Goal: Information Seeking & Learning: Learn about a topic

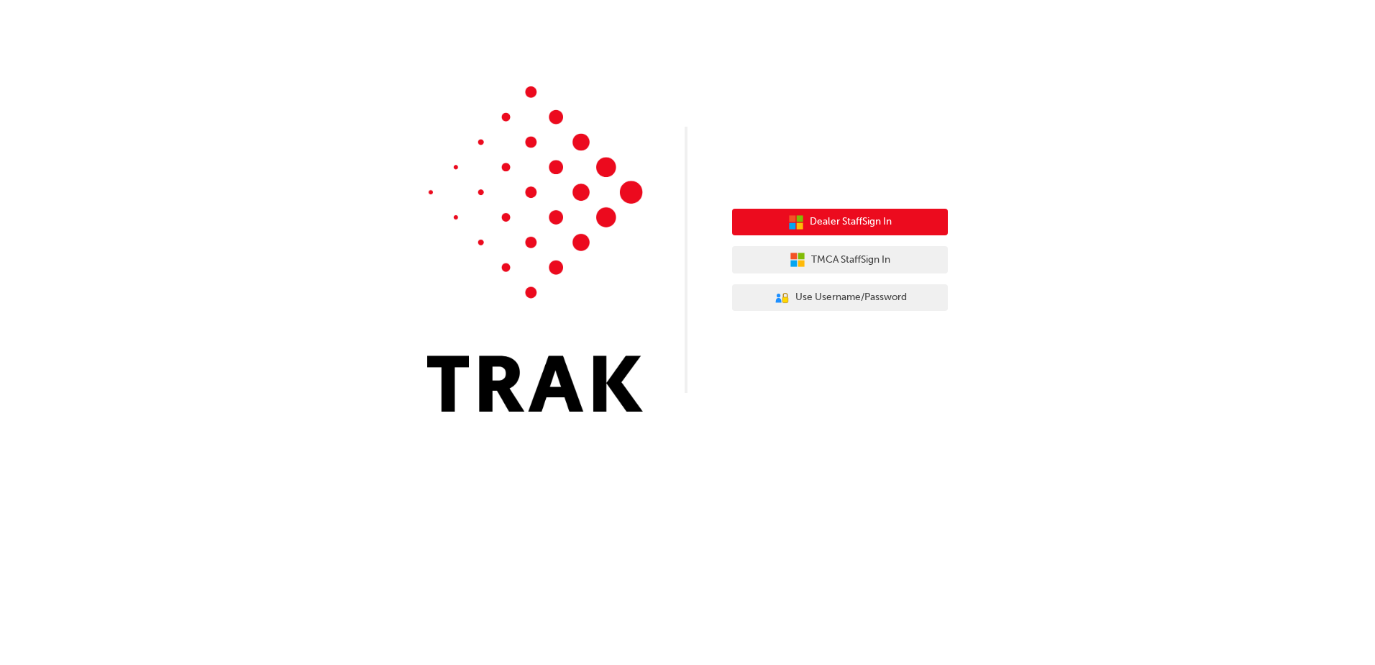
click at [855, 225] on span "Dealer Staff Sign In" at bounding box center [851, 222] width 82 height 17
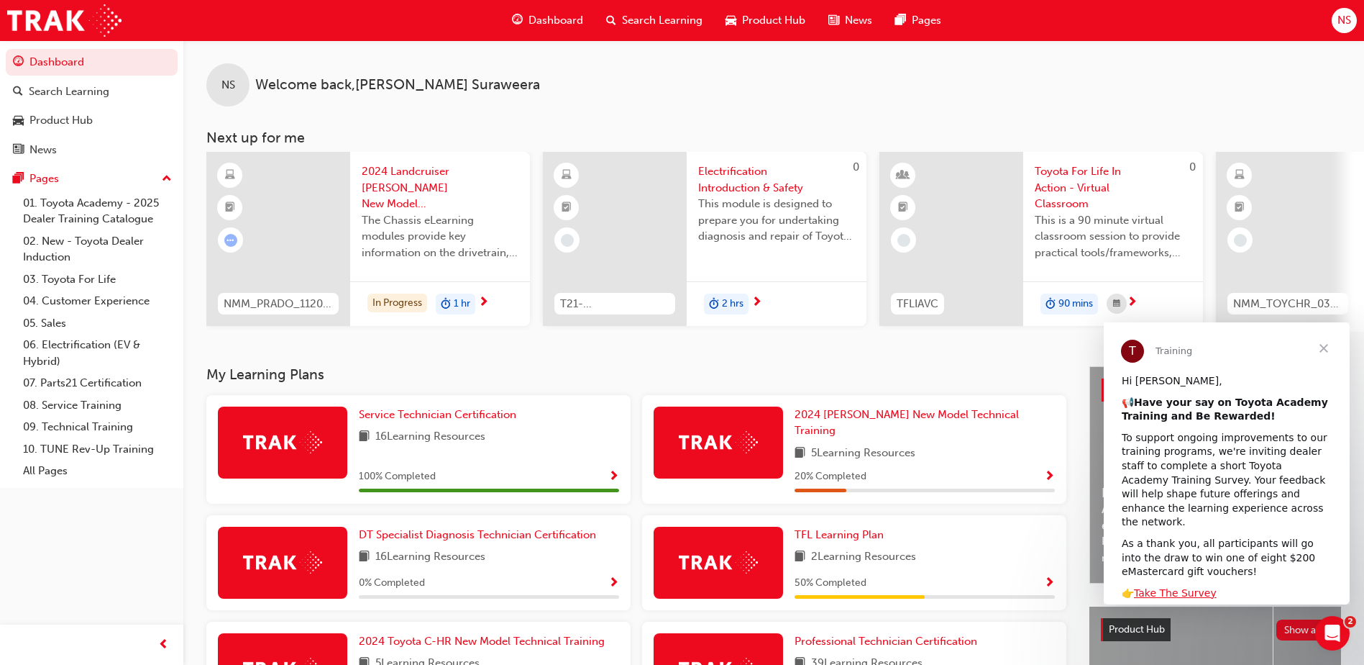
click at [1317, 346] on span "Close" at bounding box center [1324, 348] width 52 height 52
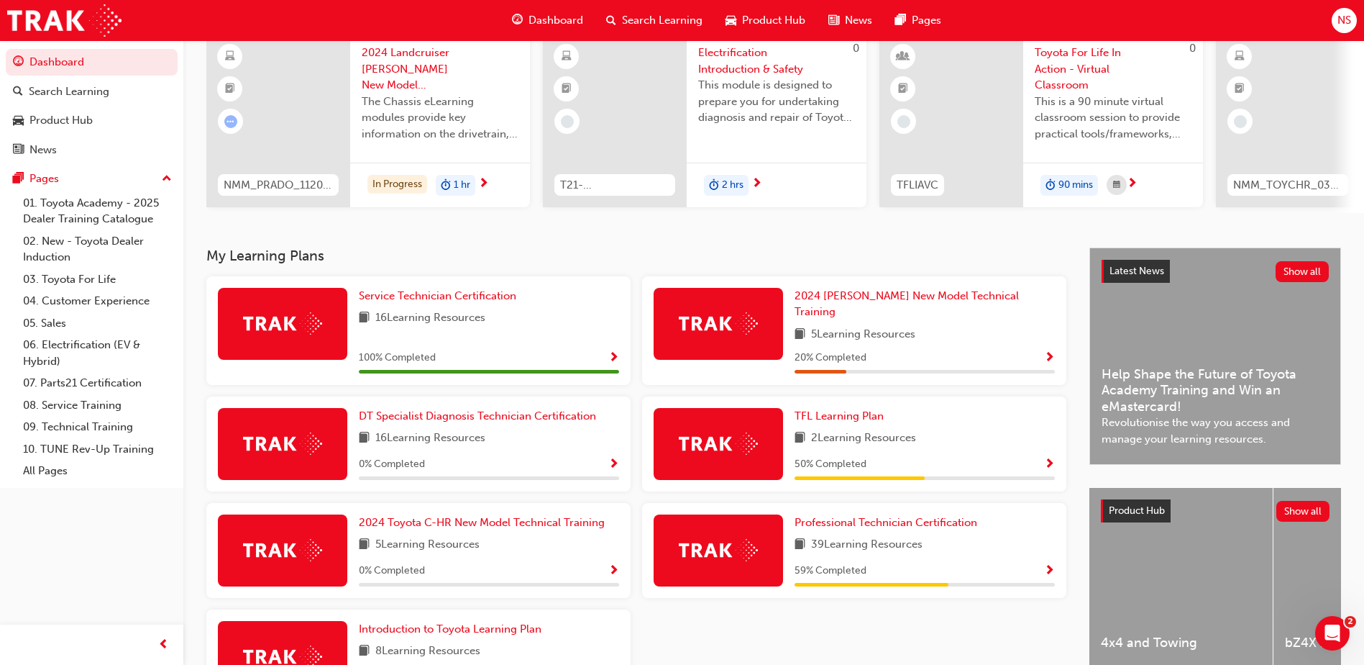
scroll to position [221, 0]
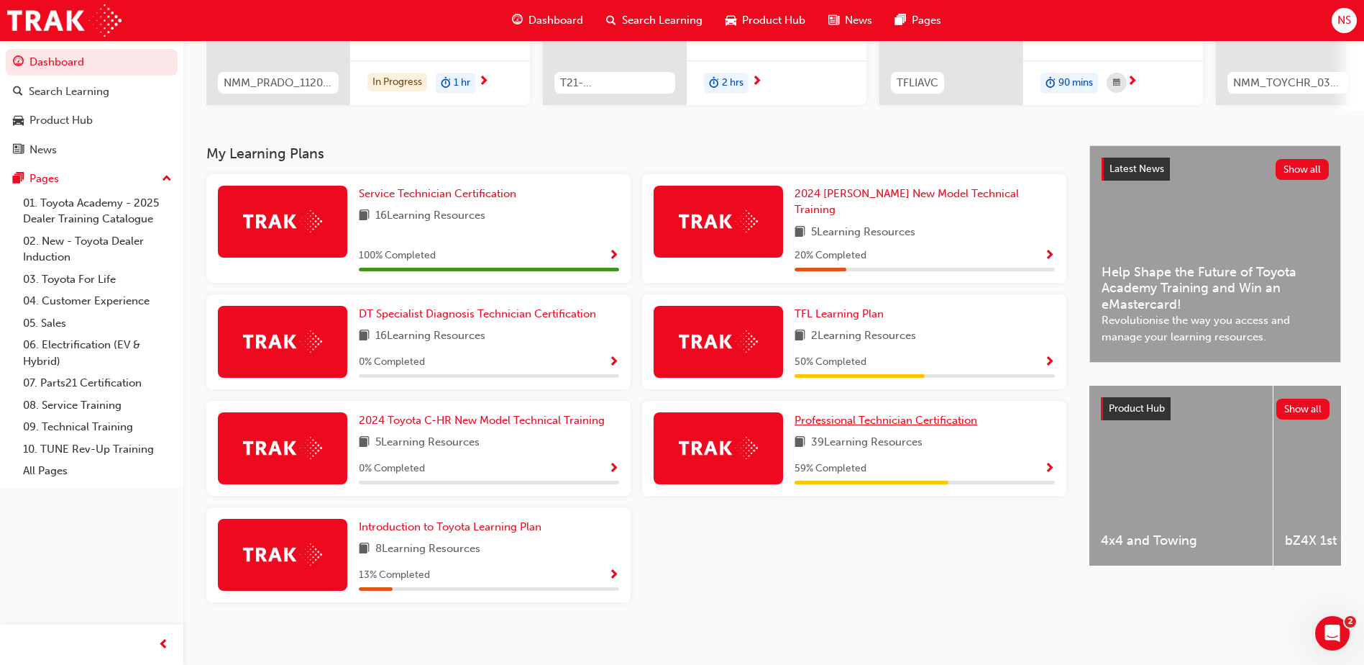
click at [875, 414] on span "Professional Technician Certification" at bounding box center [886, 420] width 183 height 13
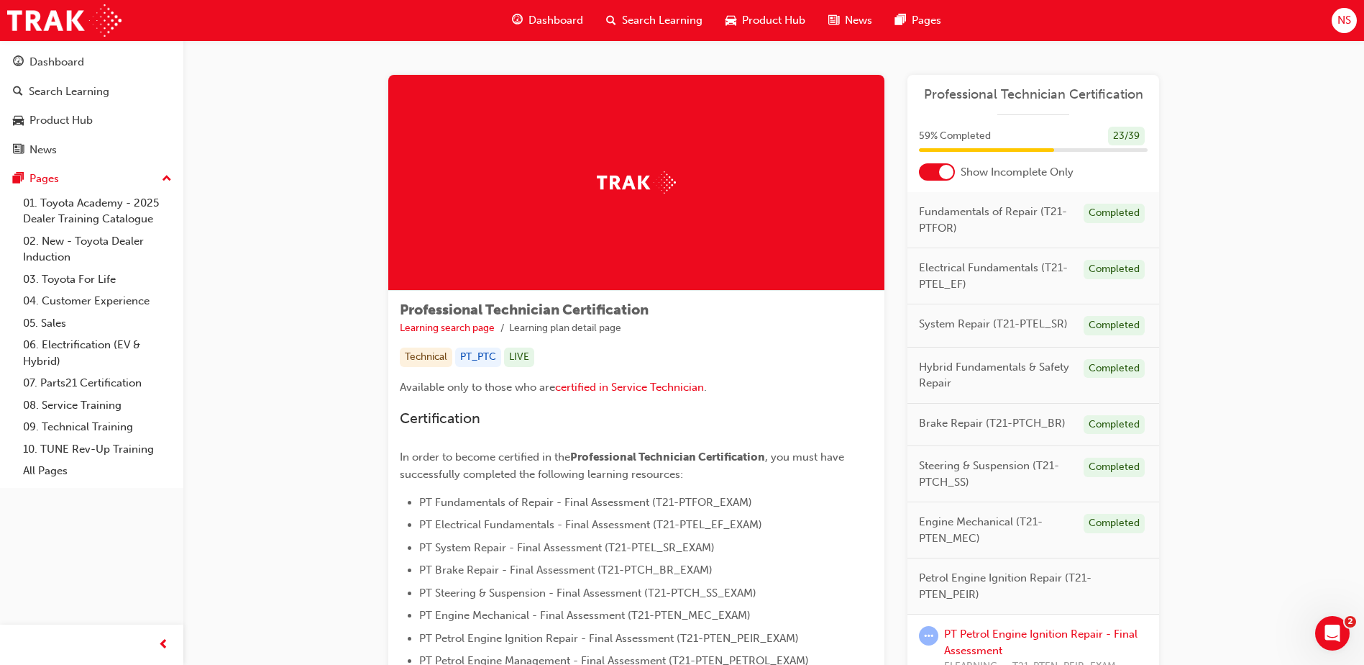
drag, startPoint x: 941, startPoint y: 170, endPoint x: 915, endPoint y: 170, distance: 25.9
click at [915, 170] on div "Show Incomplete Only" at bounding box center [1034, 171] width 252 height 17
click at [934, 163] on div at bounding box center [937, 171] width 36 height 17
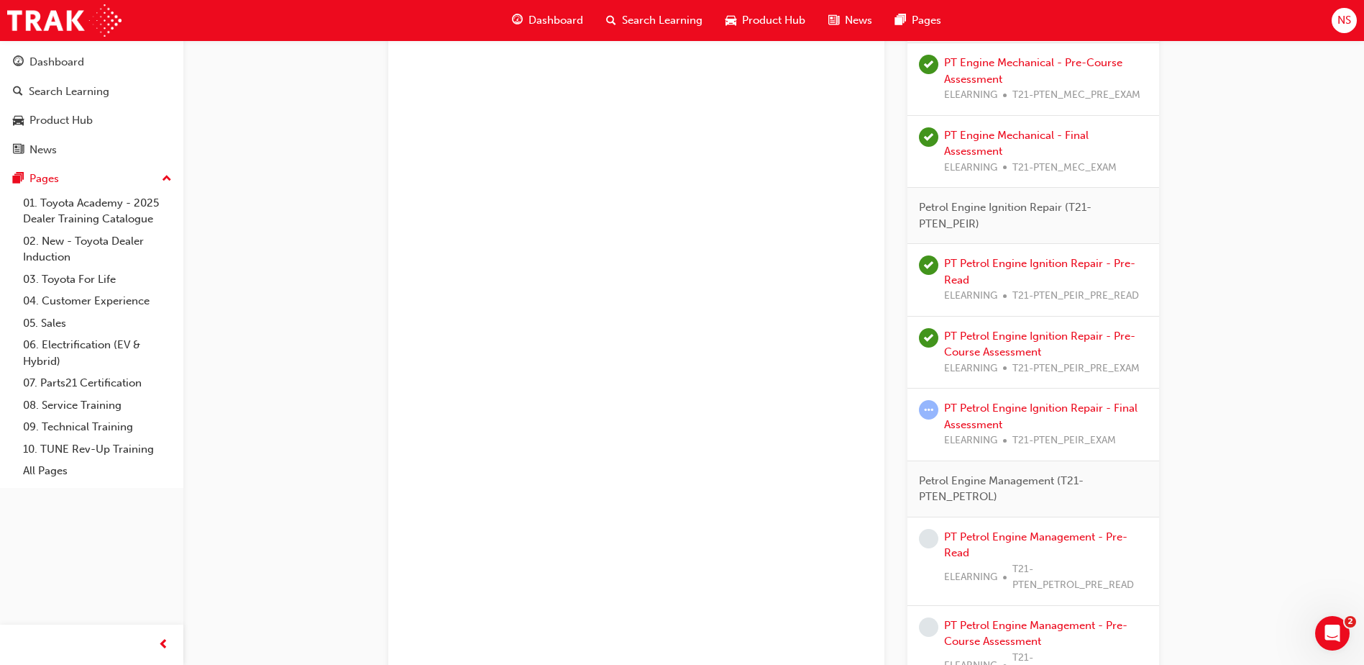
scroll to position [1798, 0]
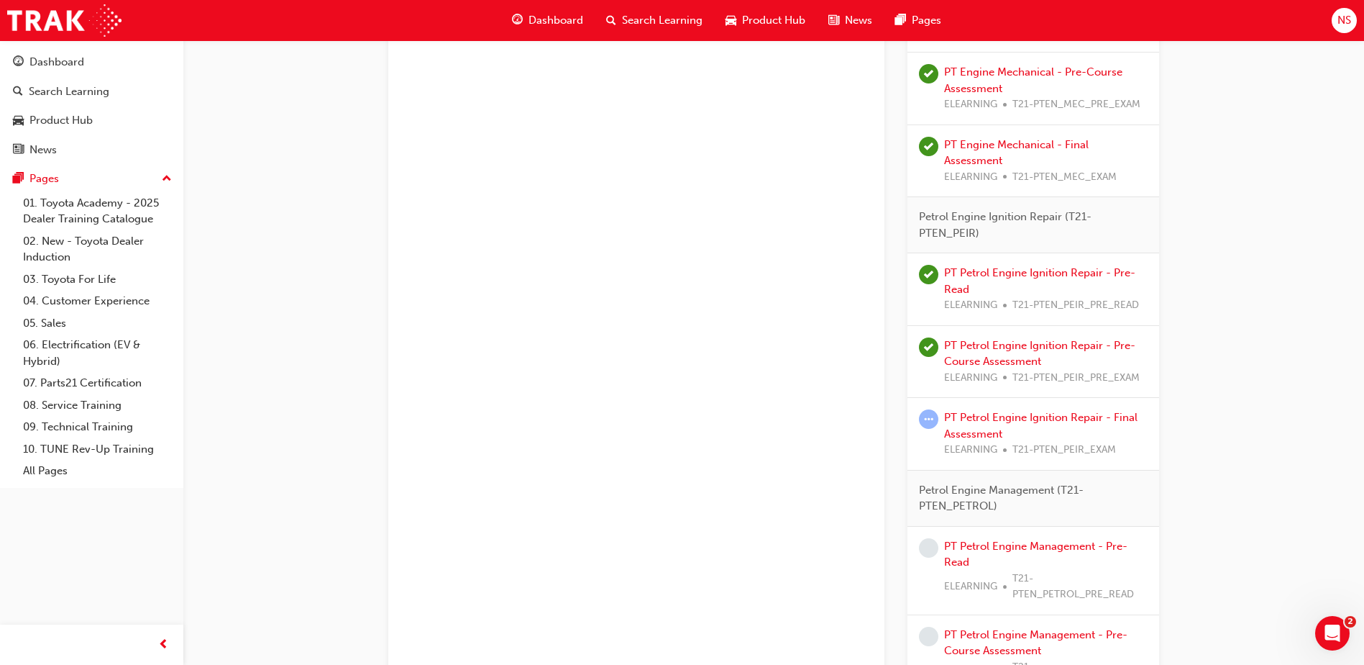
click at [983, 265] on div "PT Petrol Engine Ignition Repair - Pre-Read ELEARNING T21-PTEN_PEIR_PRE_READ" at bounding box center [1046, 289] width 204 height 49
click at [976, 267] on link "PT Petrol Engine Ignition Repair - Pre-Read" at bounding box center [1039, 280] width 191 height 29
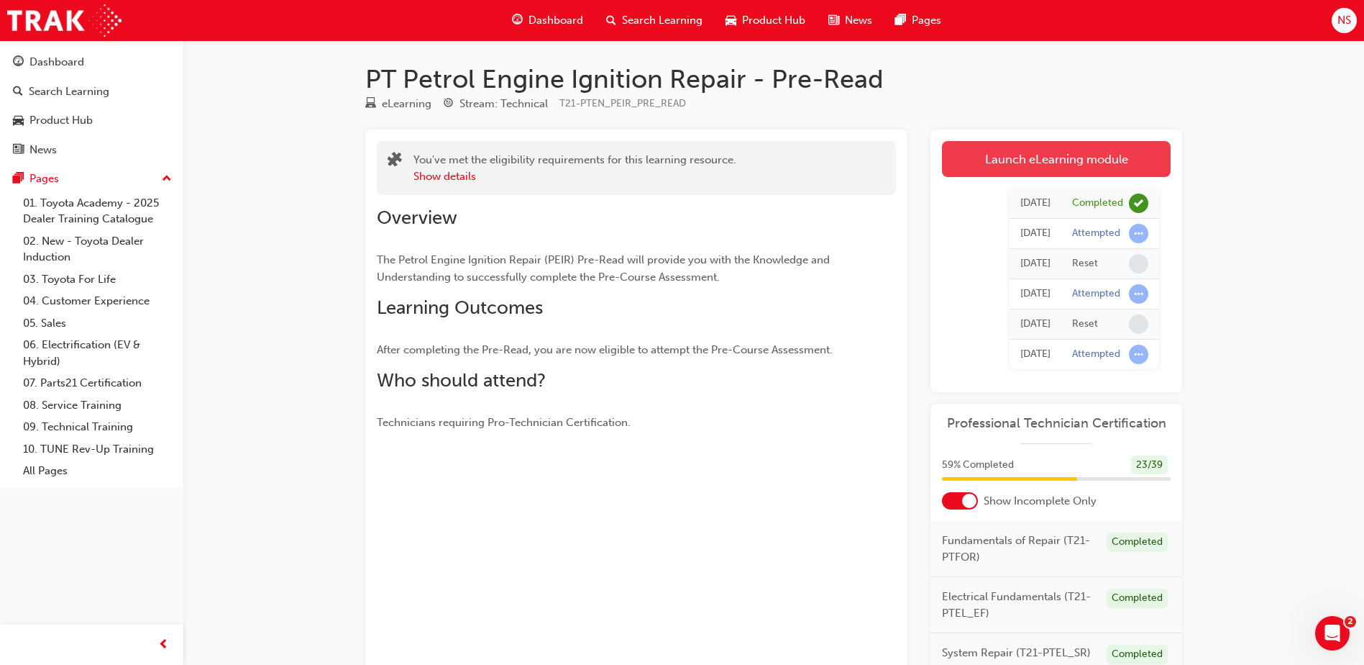
click at [1090, 167] on link "Launch eLearning module" at bounding box center [1056, 159] width 229 height 36
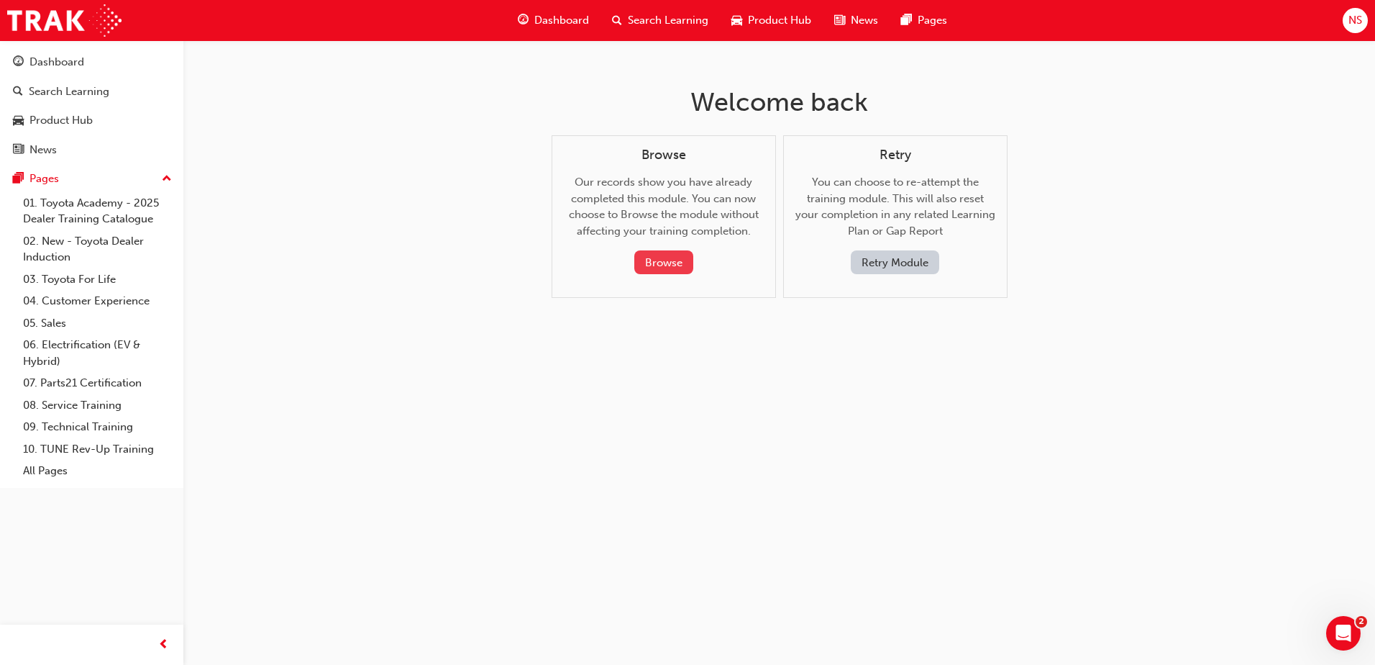
click at [667, 252] on button "Browse" at bounding box center [663, 262] width 59 height 24
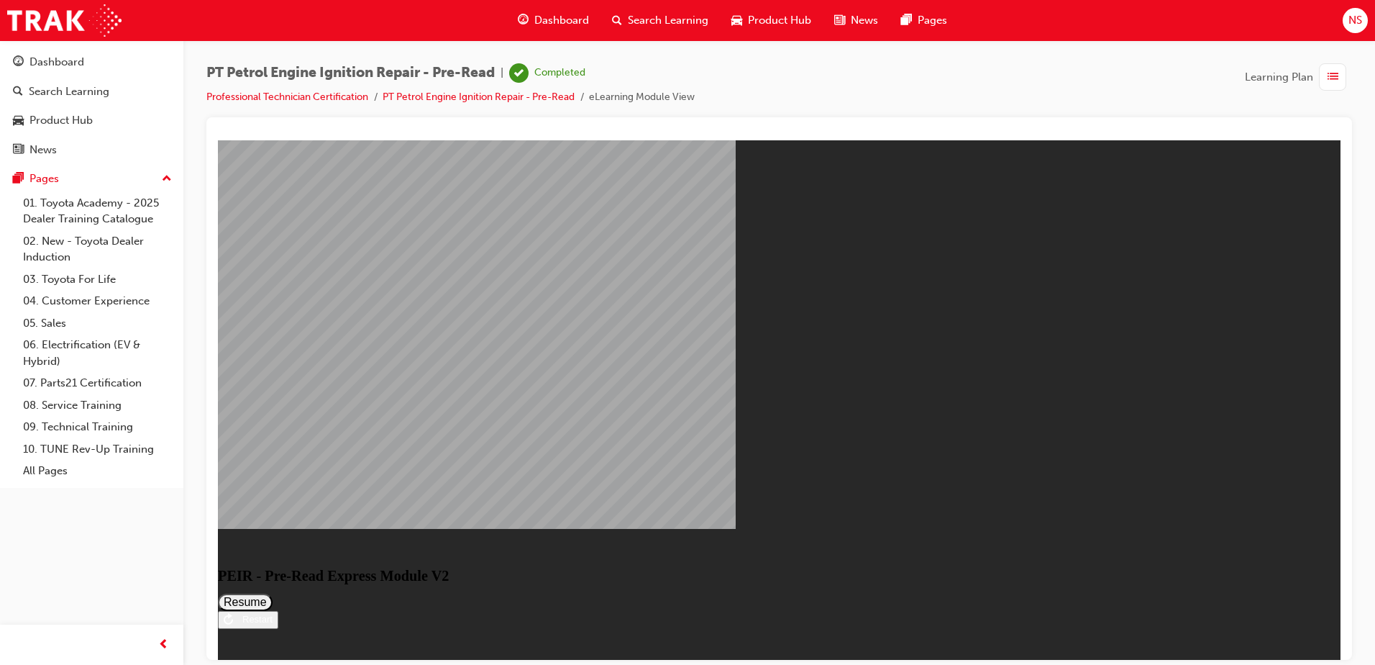
click at [548, 24] on span "Dashboard" at bounding box center [561, 20] width 55 height 17
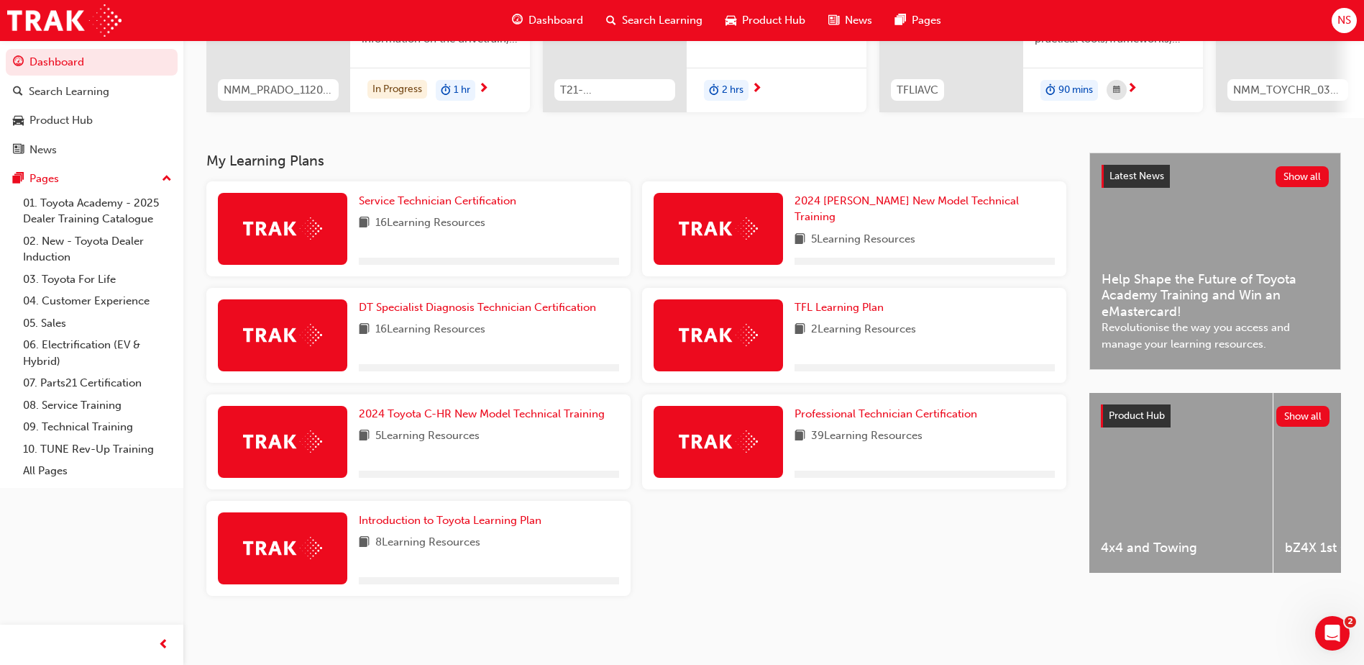
scroll to position [221, 0]
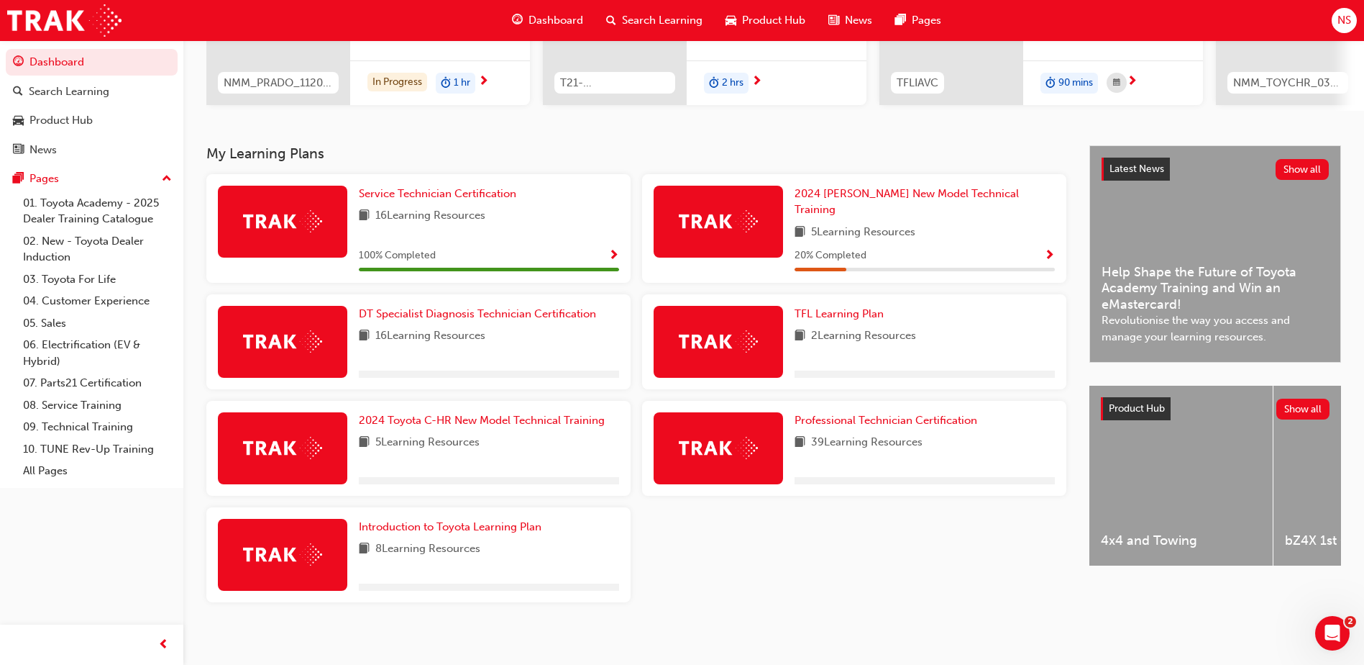
click at [834, 422] on div "Professional Technician Certification 39 Learning Resources" at bounding box center [925, 448] width 260 height 72
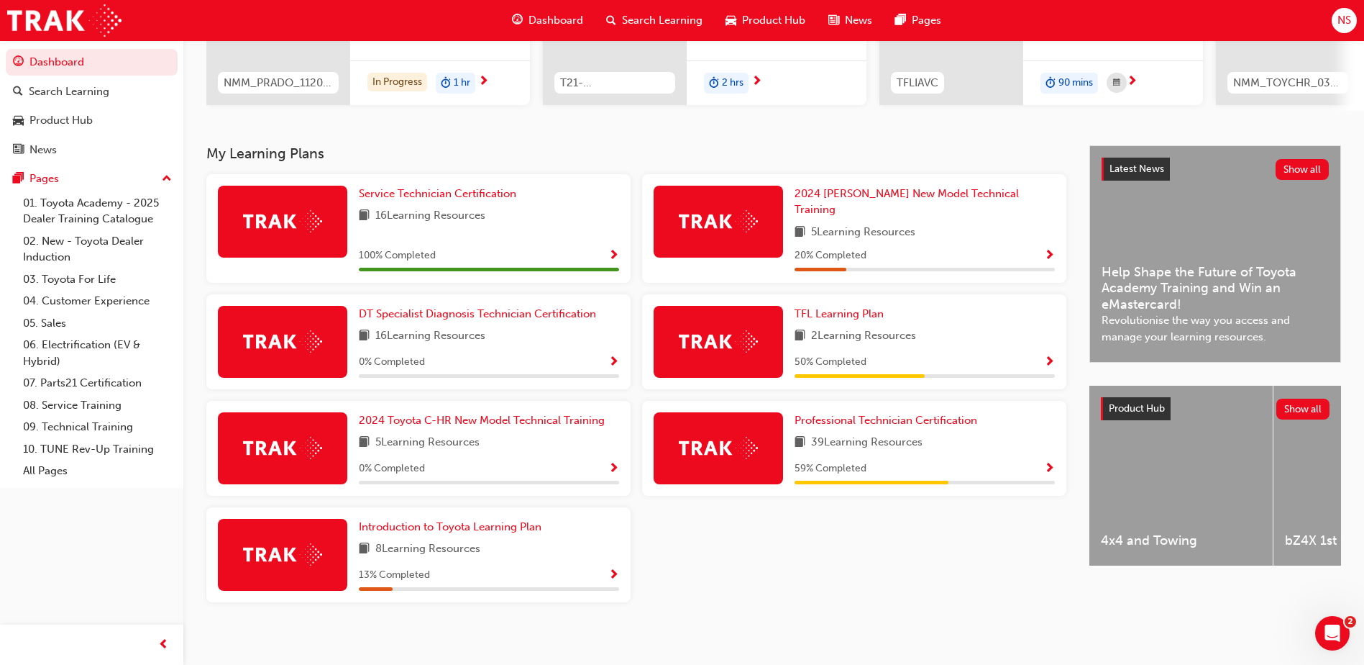
click at [767, 458] on div at bounding box center [718, 448] width 129 height 72
click at [865, 414] on span "Professional Technician Certification" at bounding box center [886, 420] width 183 height 13
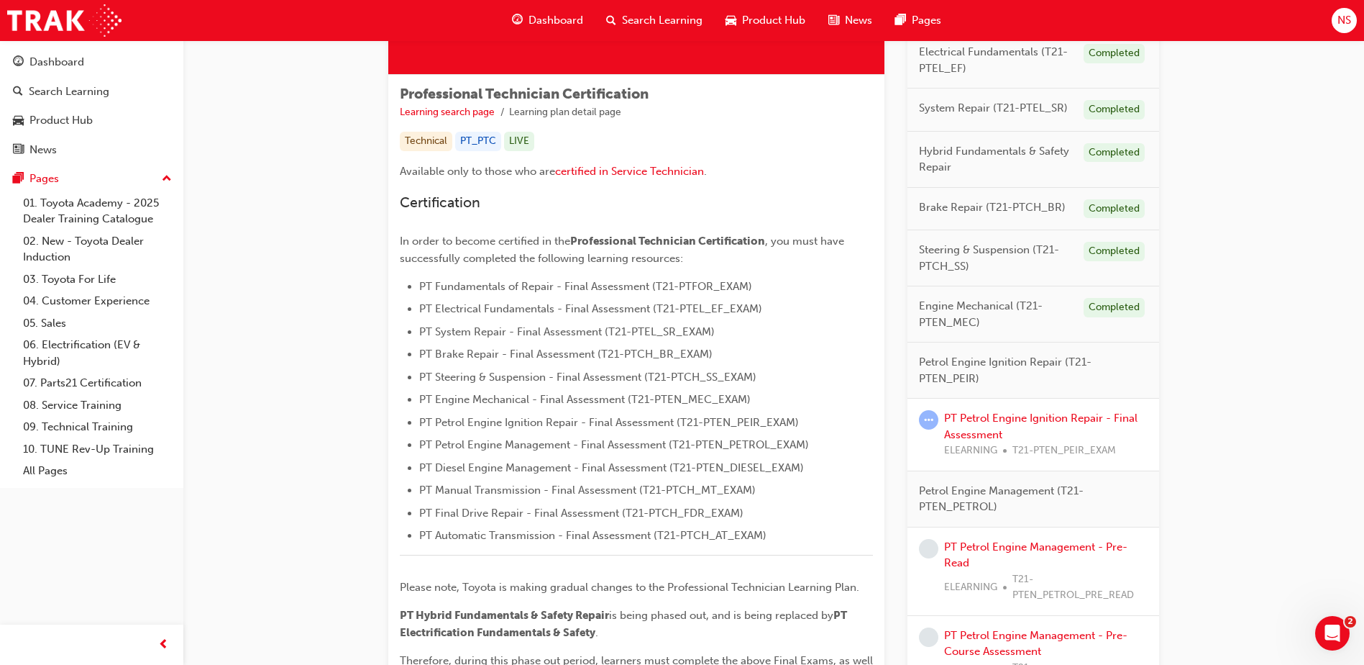
scroll to position [144, 0]
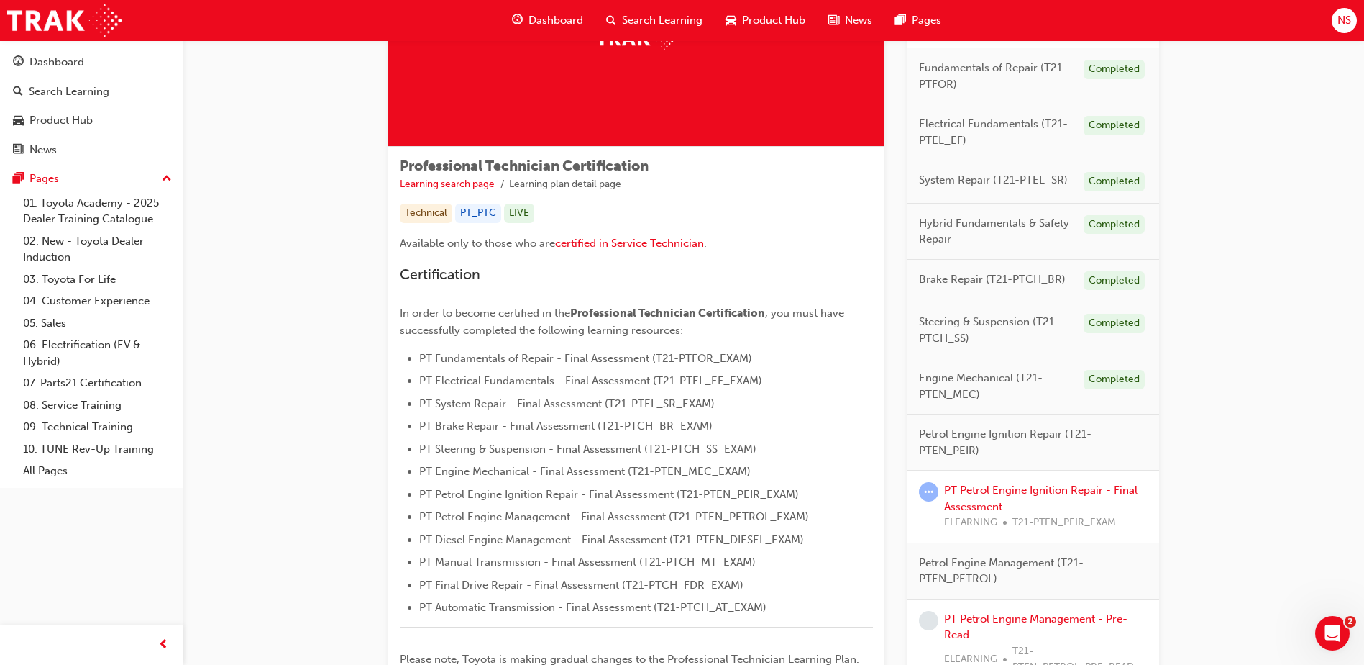
click at [1030, 501] on div "PT Petrol Engine Ignition Repair - Final Assessment ELEARNING T21-PTEN_PEIR_EXAM" at bounding box center [1046, 506] width 204 height 49
click at [1029, 488] on link "PT Petrol Engine Ignition Repair - Final Assessment" at bounding box center [1040, 497] width 193 height 29
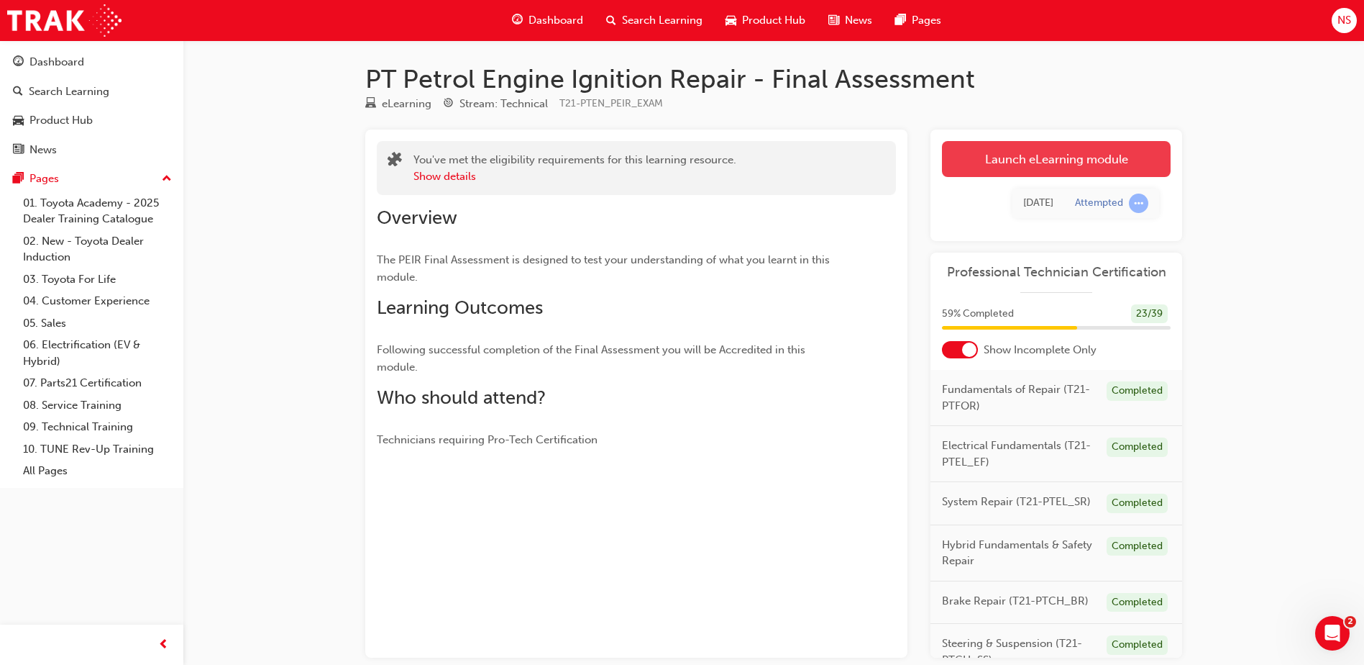
click at [1077, 163] on link "Launch eLearning module" at bounding box center [1056, 159] width 229 height 36
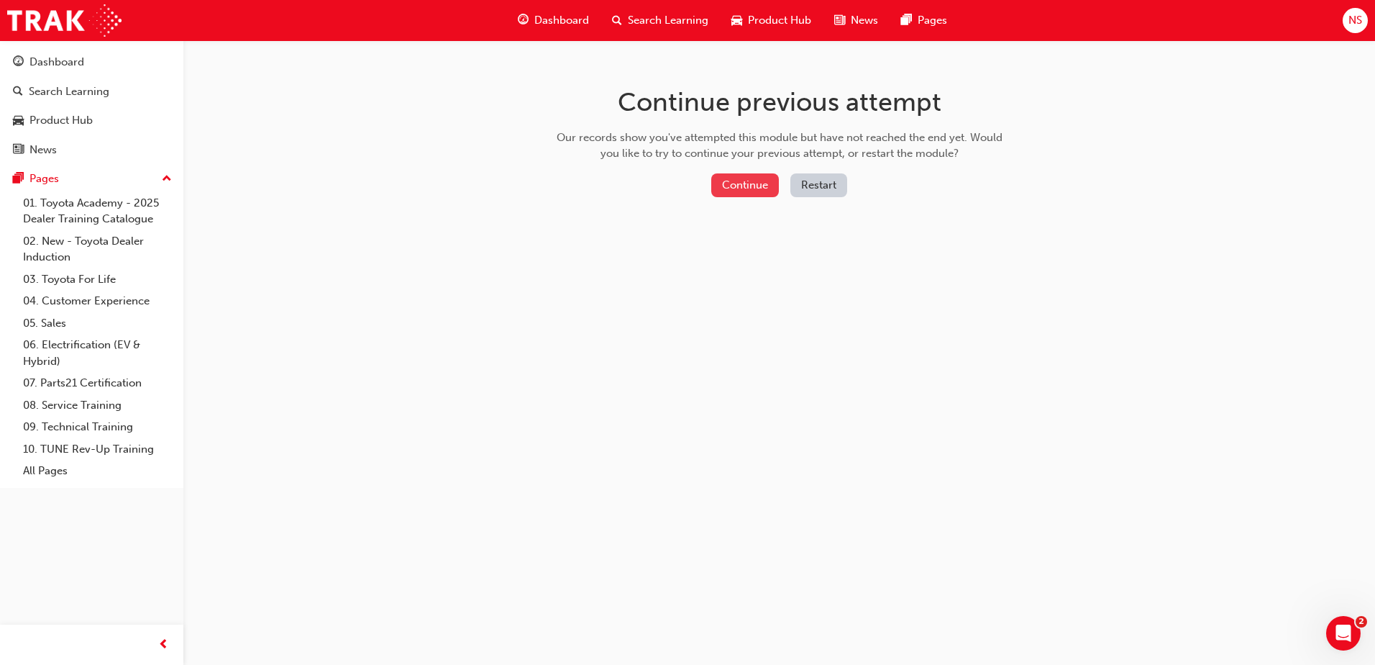
click at [728, 186] on button "Continue" at bounding box center [745, 185] width 68 height 24
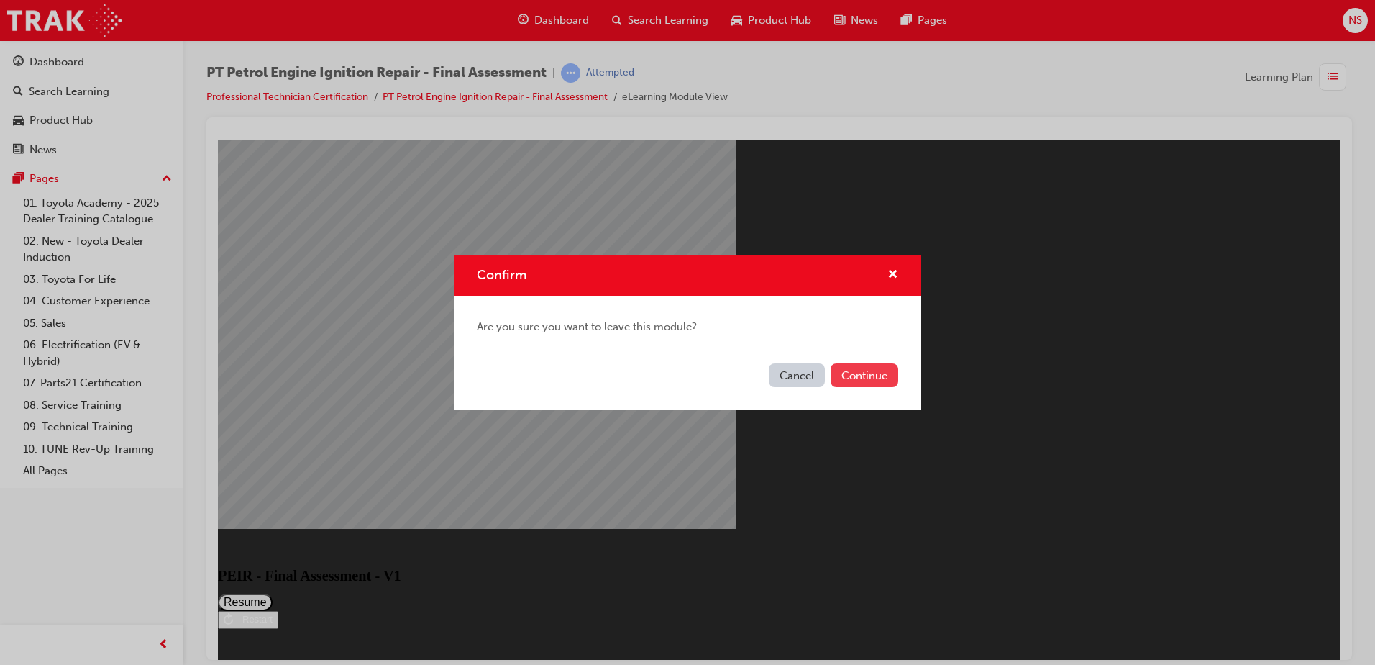
click at [865, 378] on button "Continue" at bounding box center [865, 375] width 68 height 24
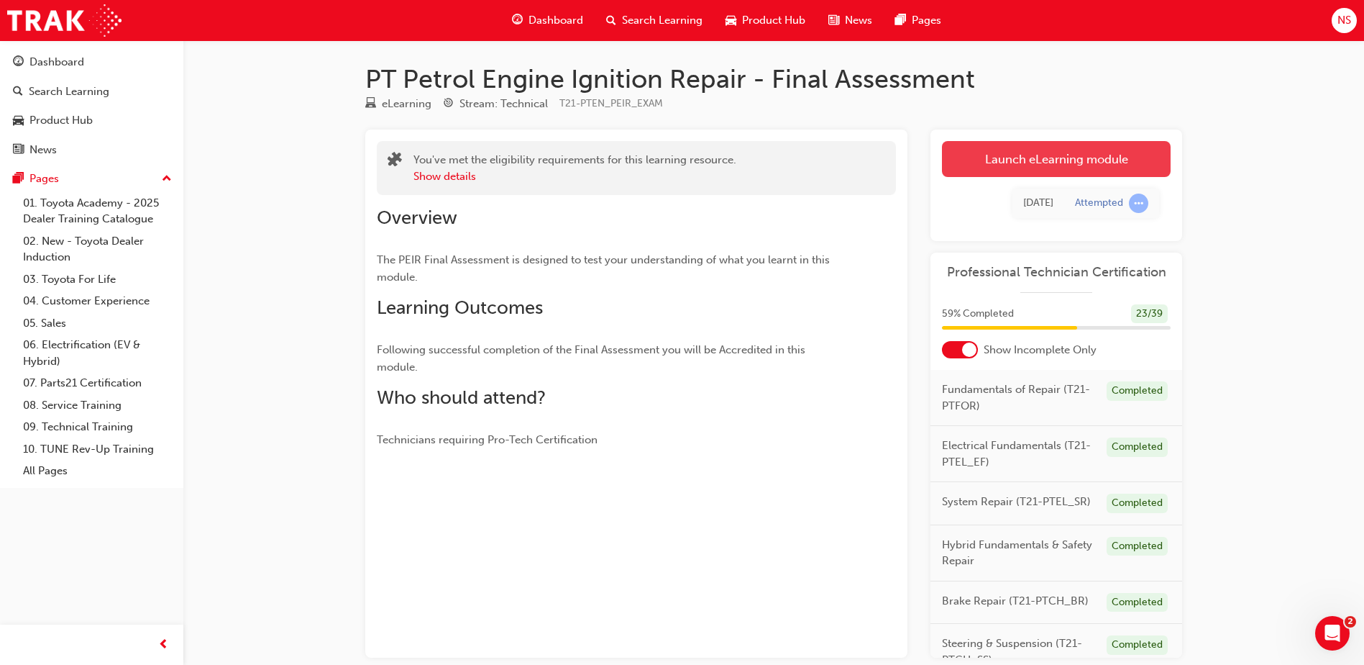
click at [1053, 160] on link "Launch eLearning module" at bounding box center [1056, 159] width 229 height 36
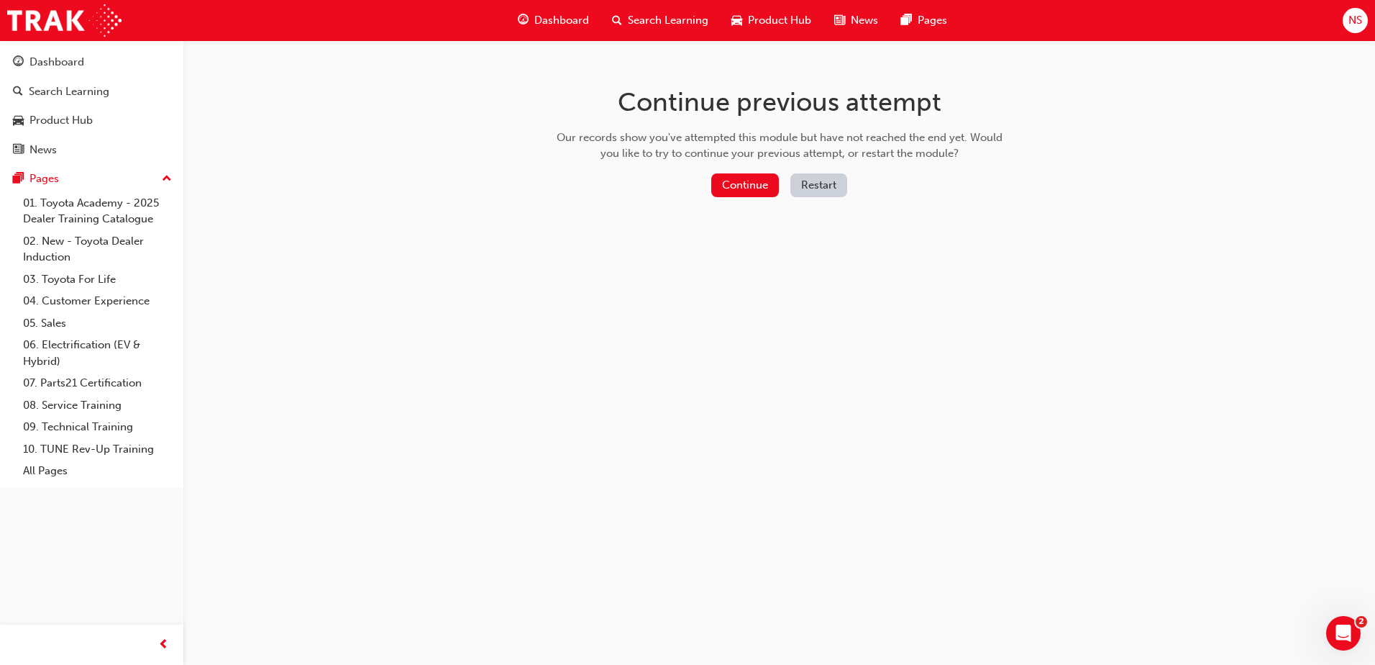
click at [805, 186] on button "Restart" at bounding box center [818, 185] width 57 height 24
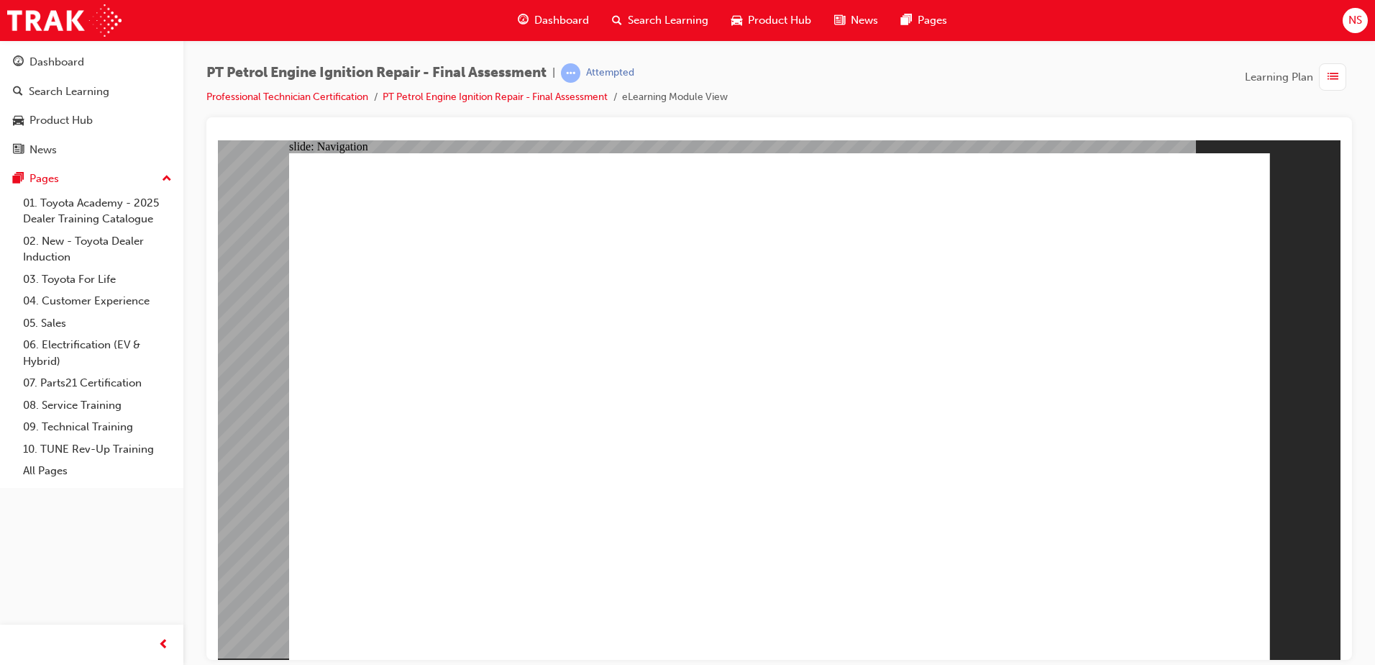
checkbox input "true"
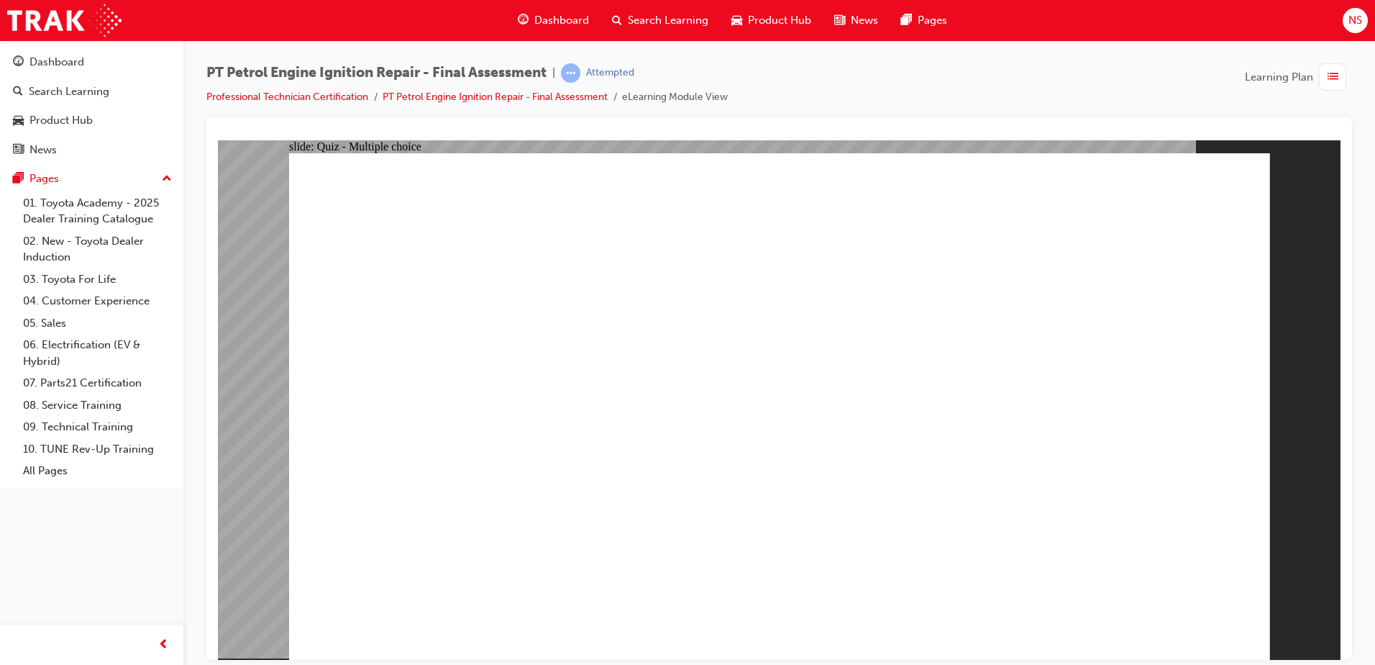
checkbox input "true"
radio input "true"
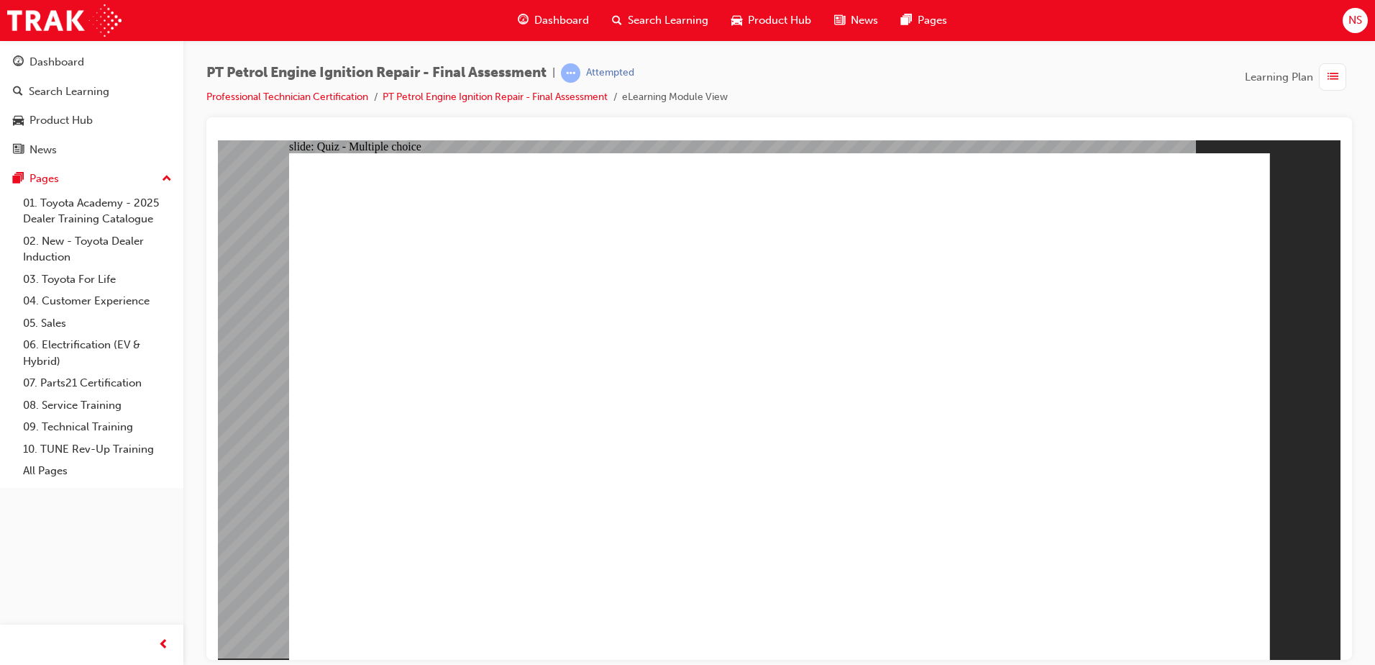
radio input "true"
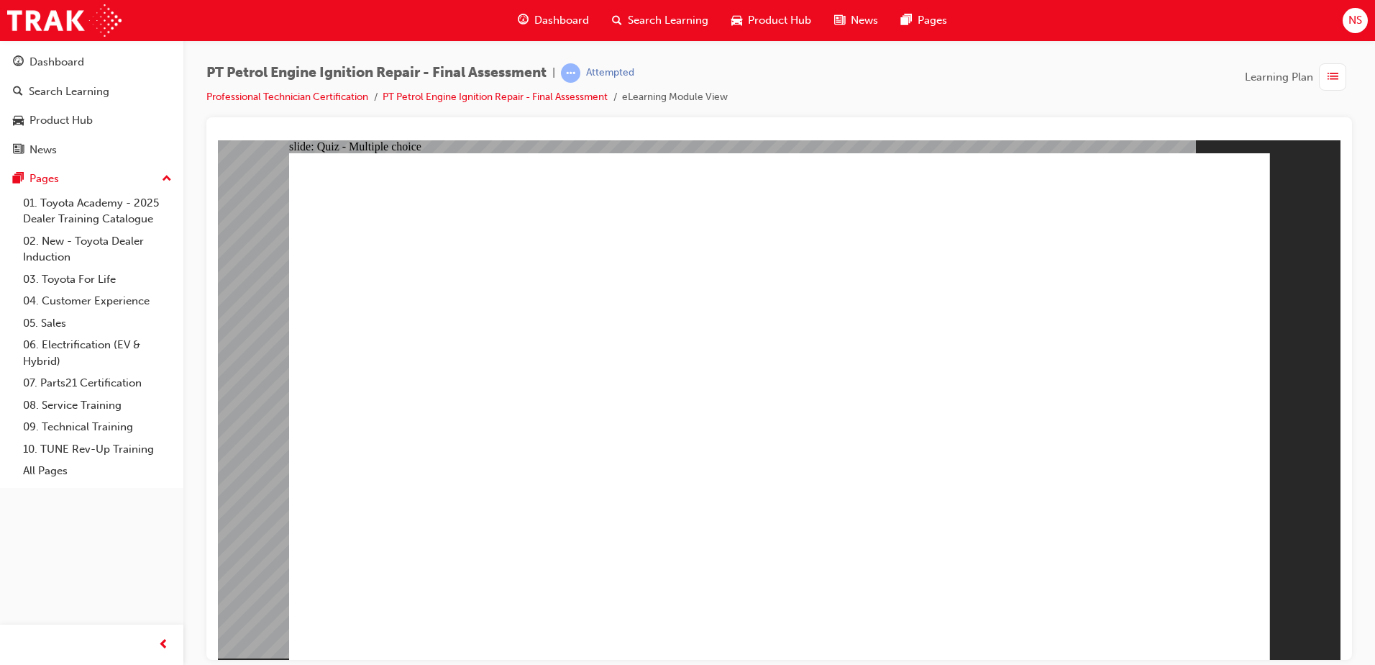
radio input "true"
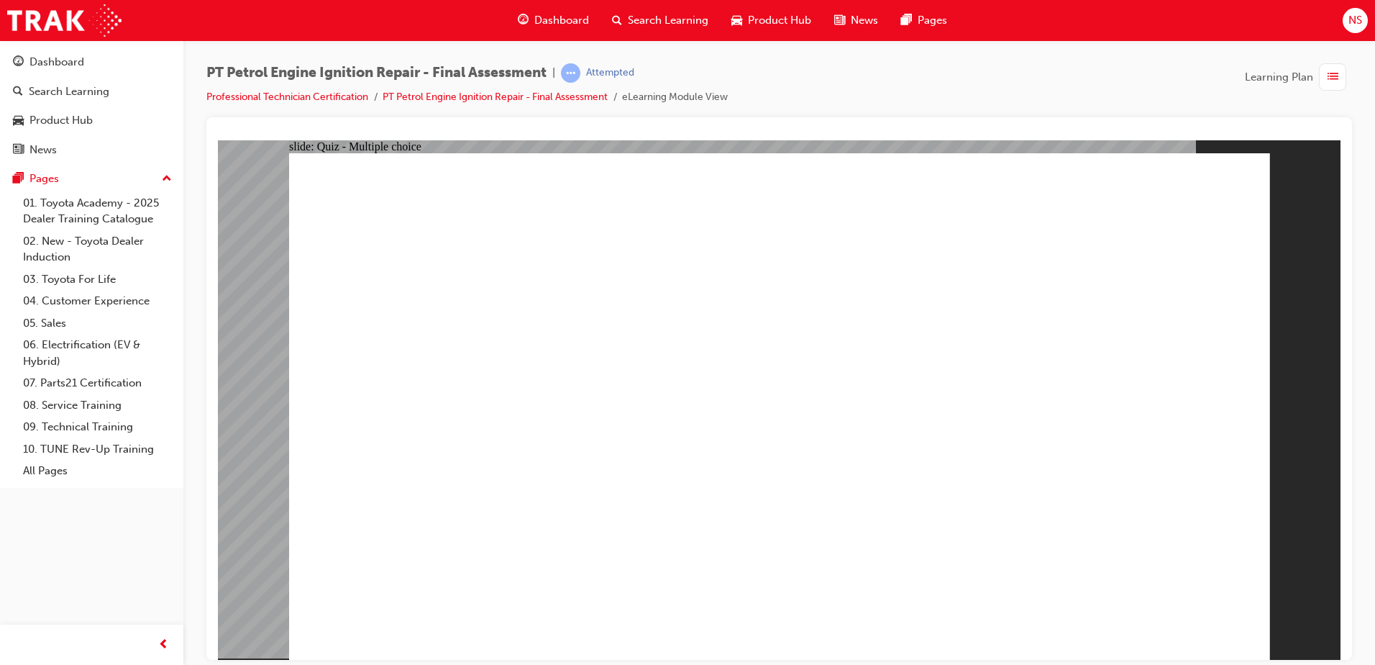
radio input "true"
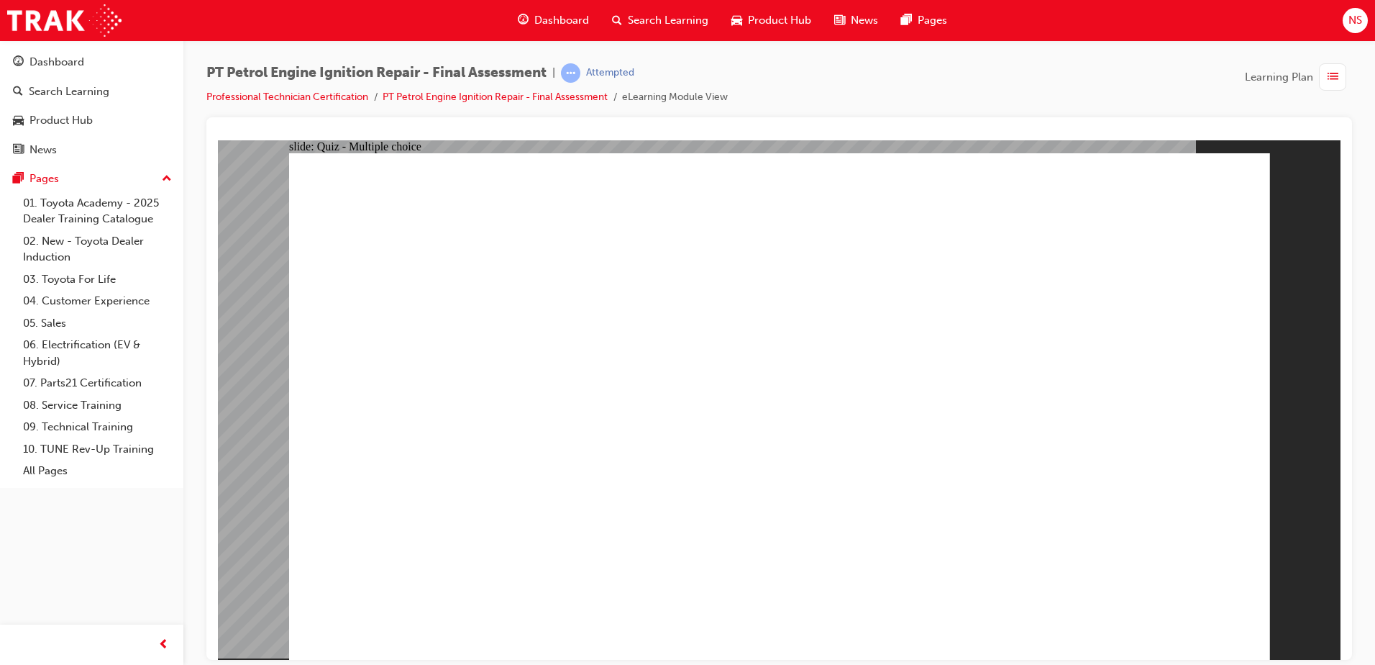
radio input "true"
drag, startPoint x: 660, startPoint y: 299, endPoint x: 1065, endPoint y: 314, distance: 406.0
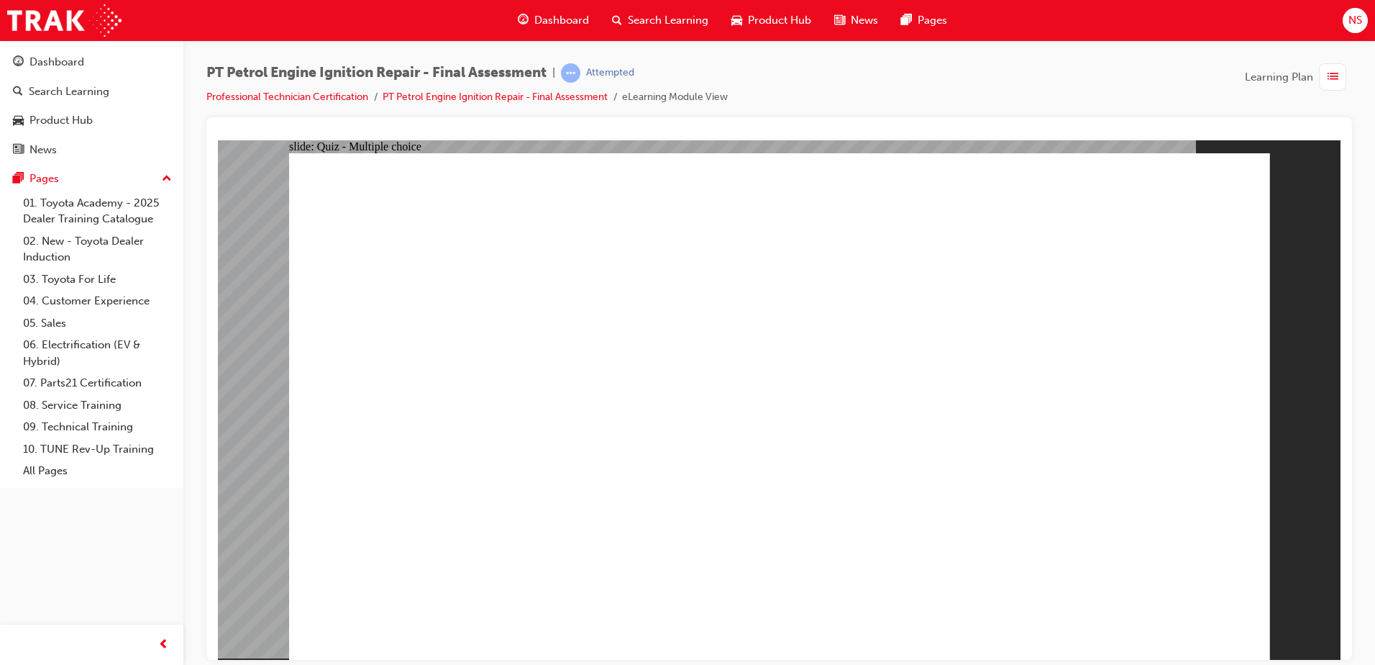
radio input "true"
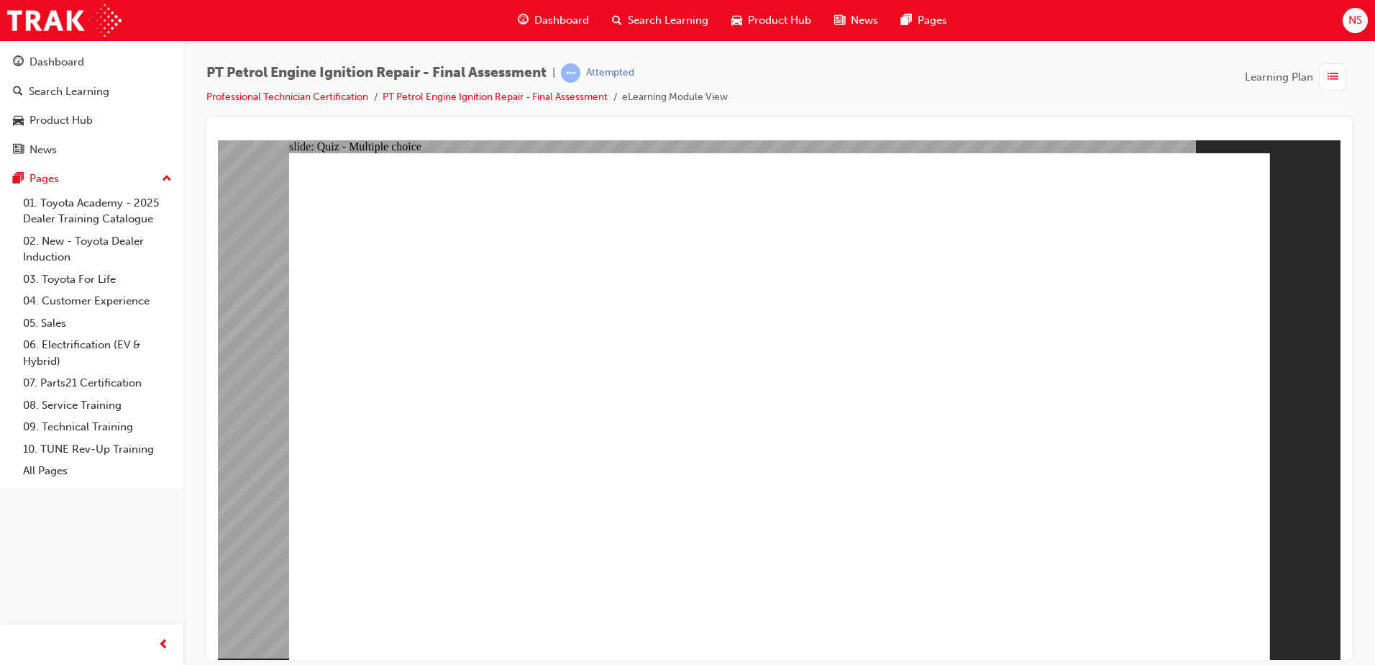
radio input "true"
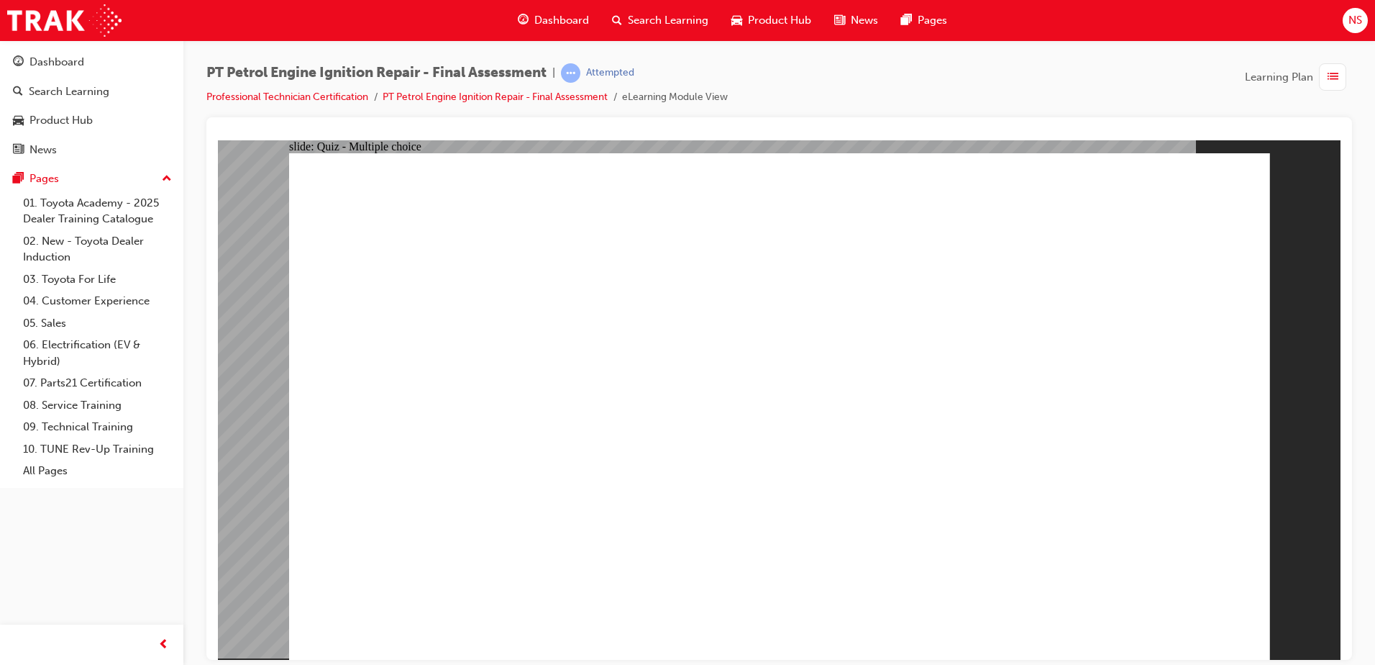
radio input "true"
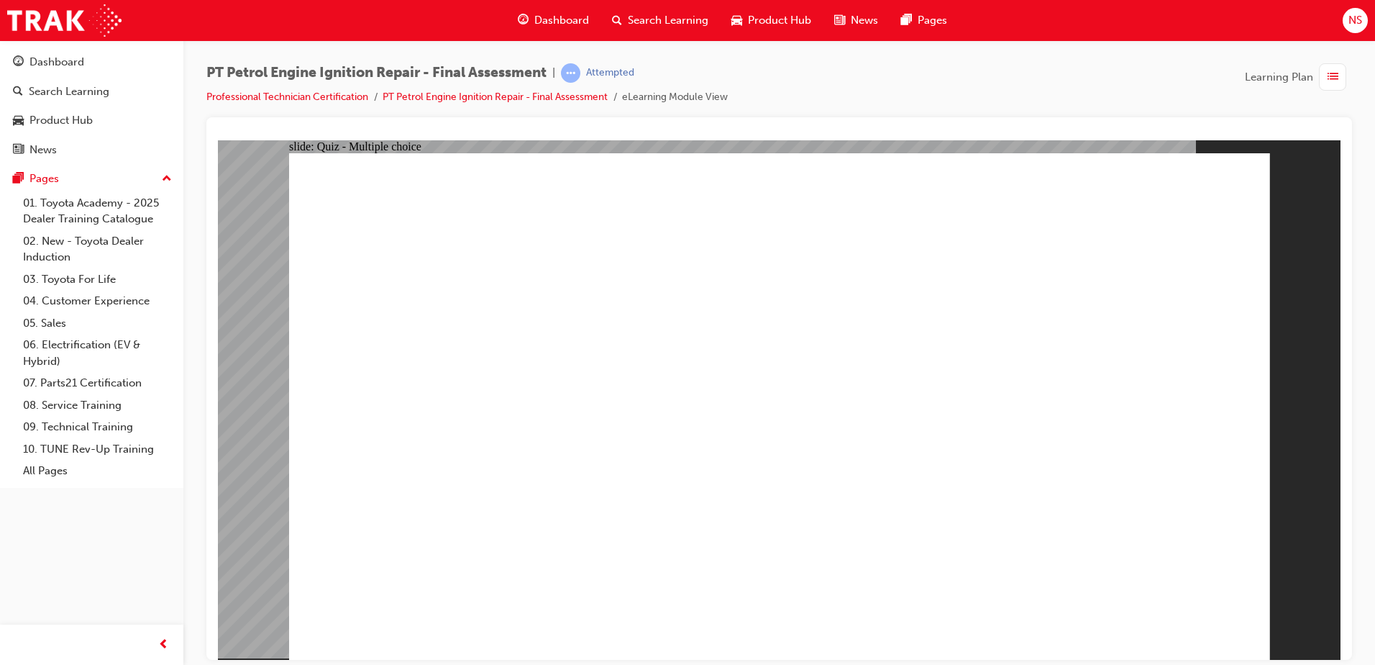
radio input "true"
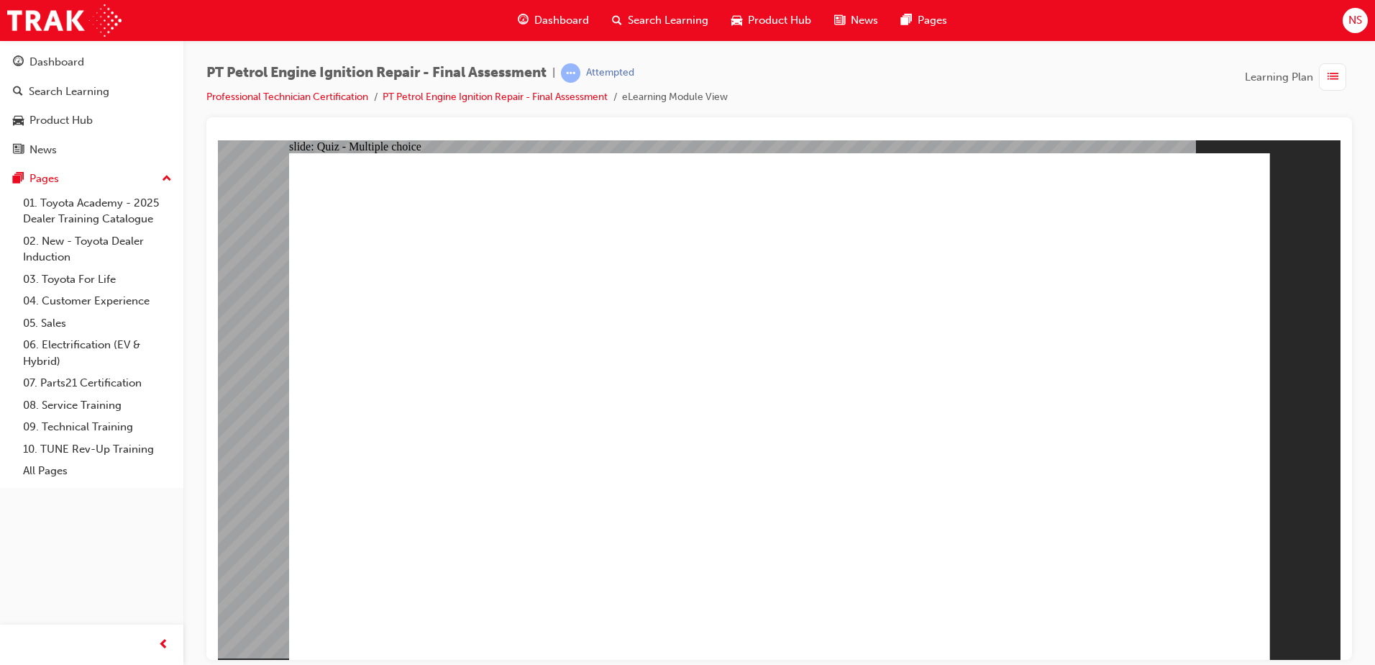
radio input "true"
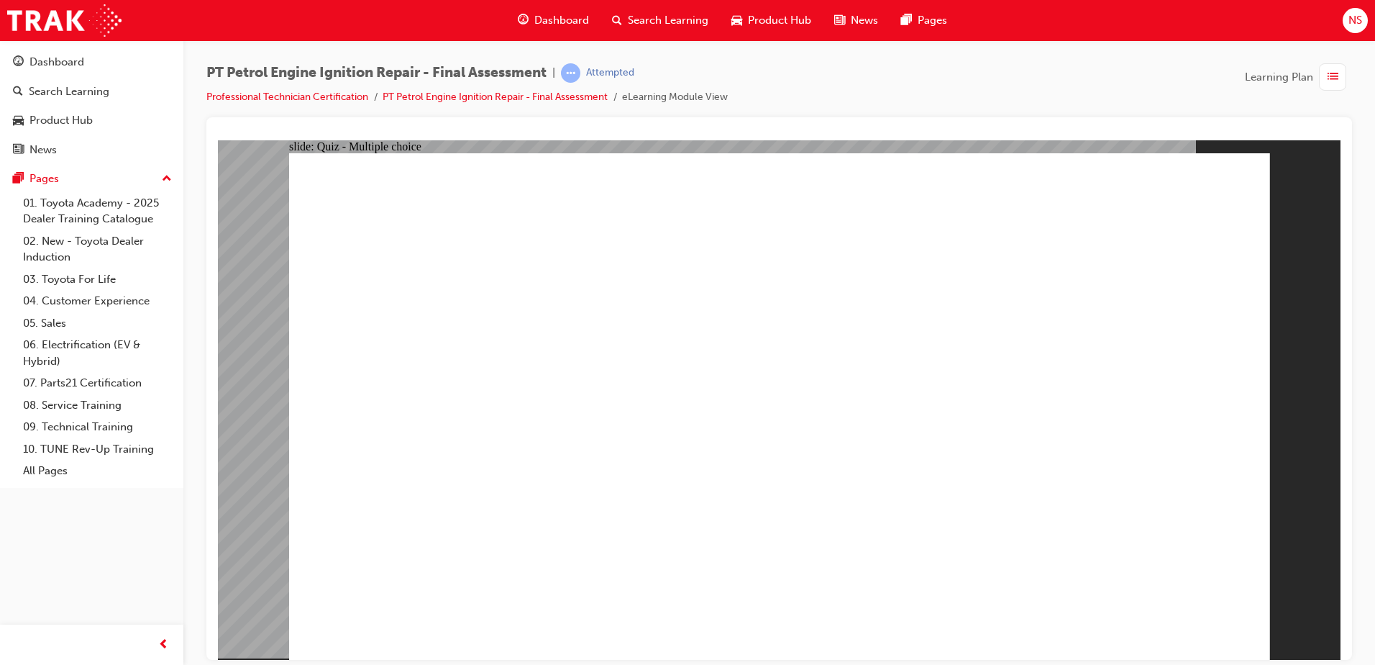
radio input "true"
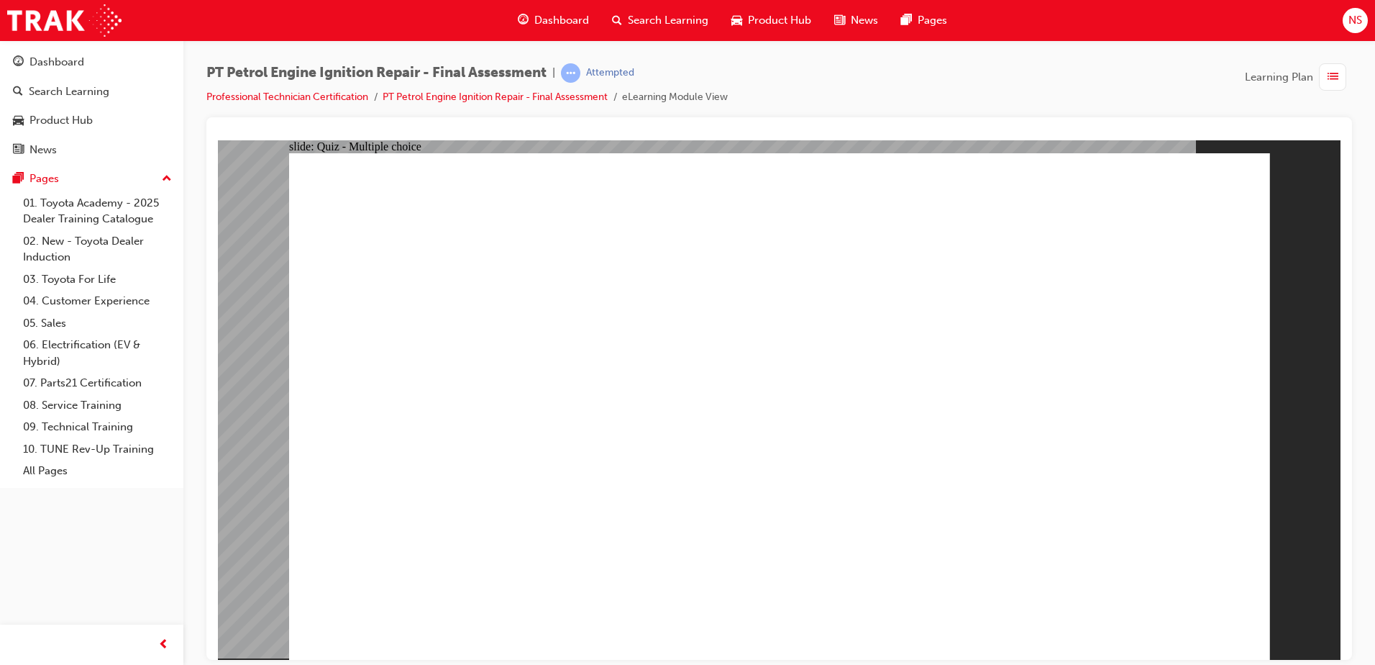
radio input "true"
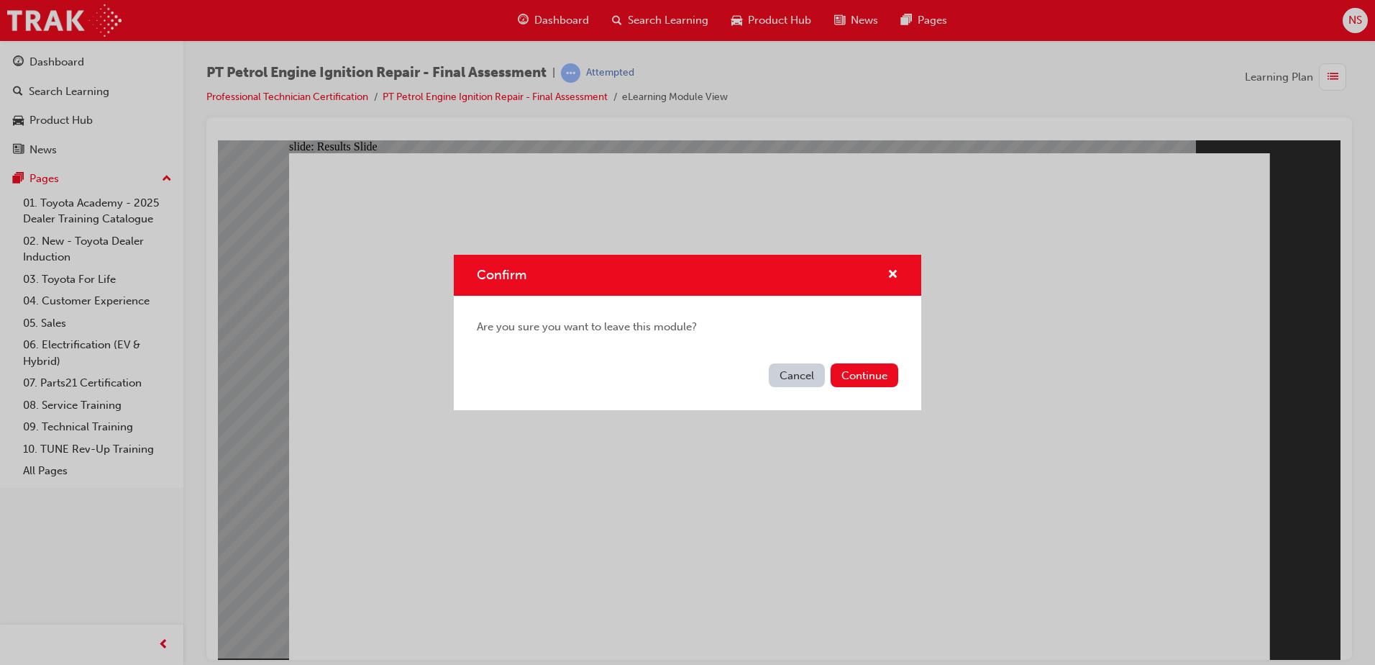
click at [808, 373] on button "Cancel" at bounding box center [797, 375] width 56 height 24
click at [867, 377] on button "Continue" at bounding box center [865, 375] width 68 height 24
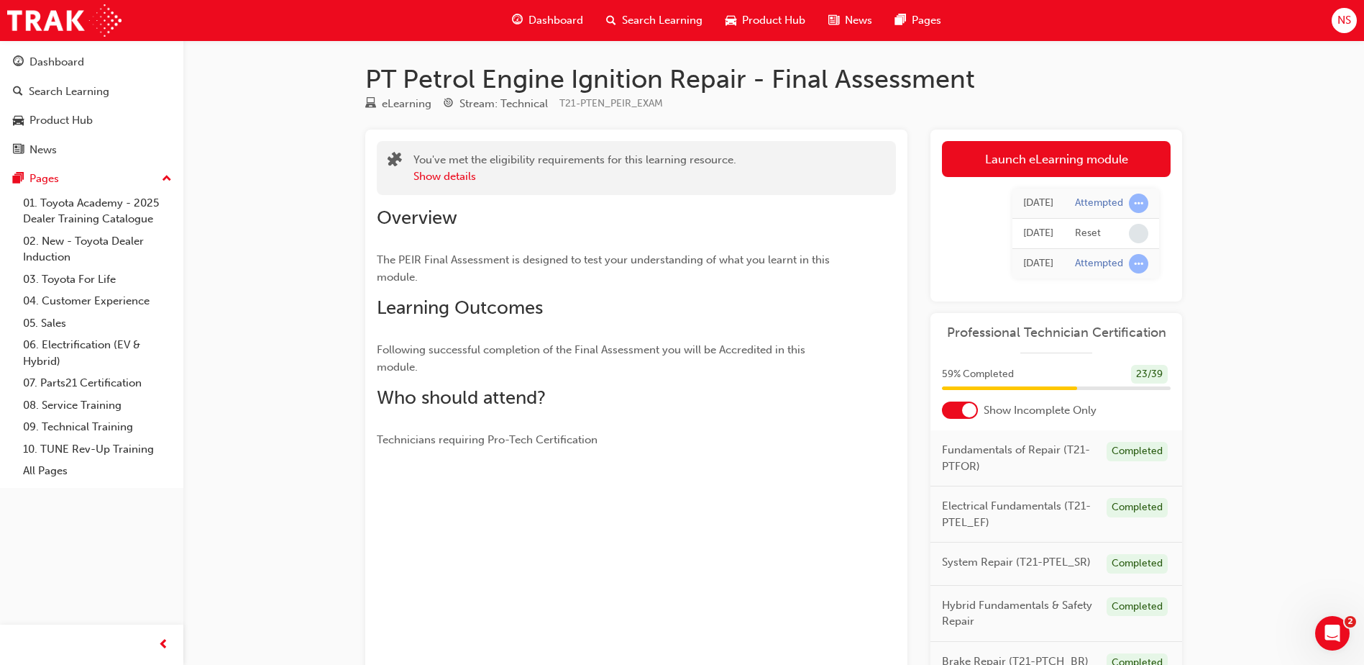
click at [565, 14] on span "Dashboard" at bounding box center [556, 20] width 55 height 17
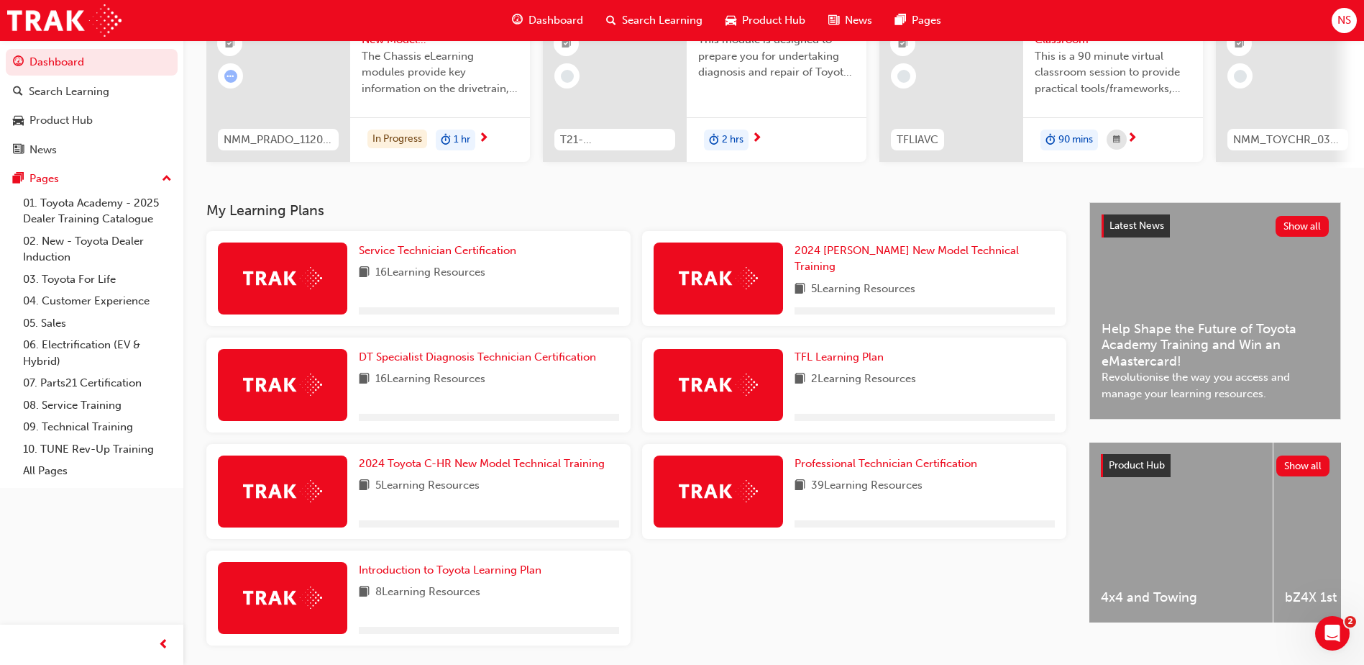
scroll to position [221, 0]
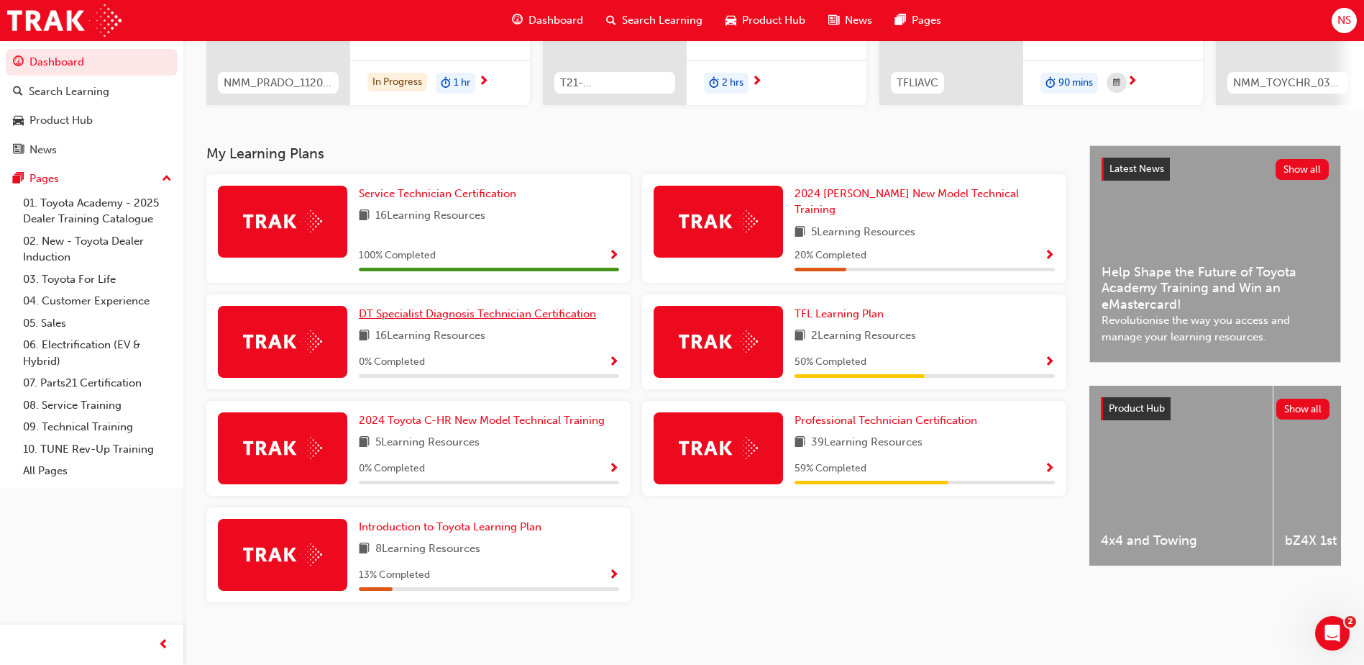
click at [488, 309] on span "DT Specialist Diagnosis Technician Certification" at bounding box center [477, 313] width 237 height 13
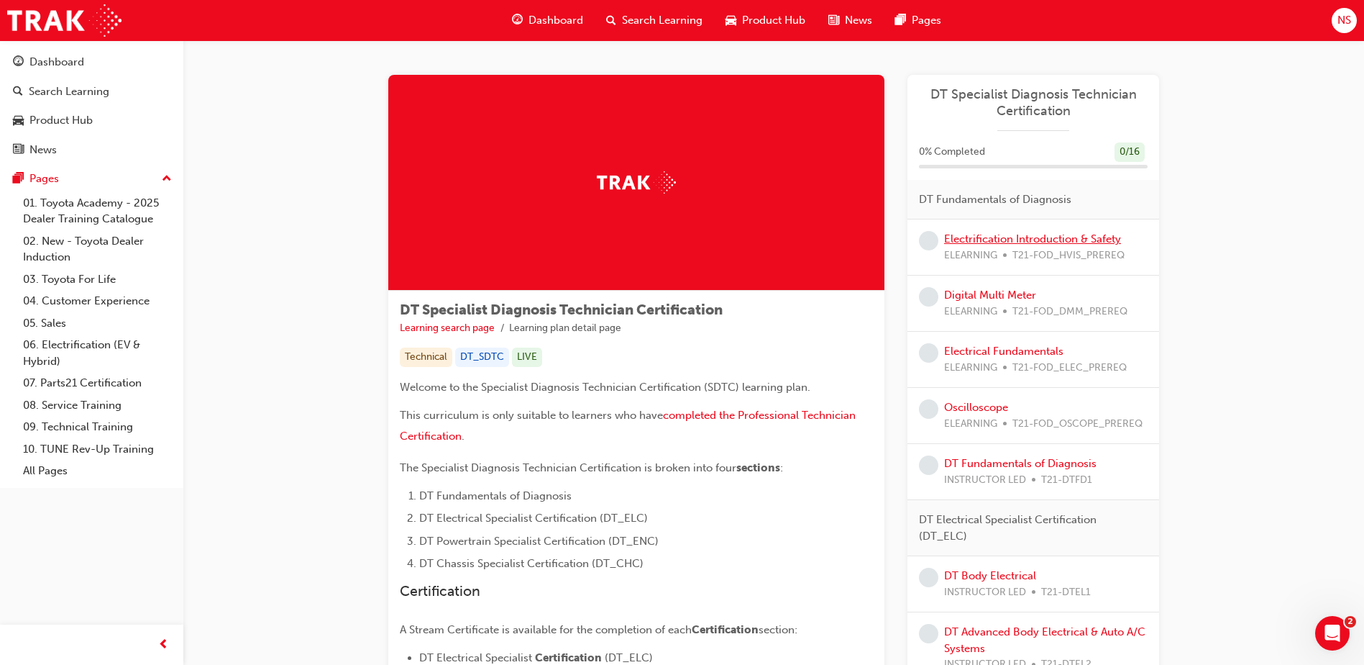
click at [984, 245] on link "Electrification Introduction & Safety" at bounding box center [1032, 238] width 177 height 13
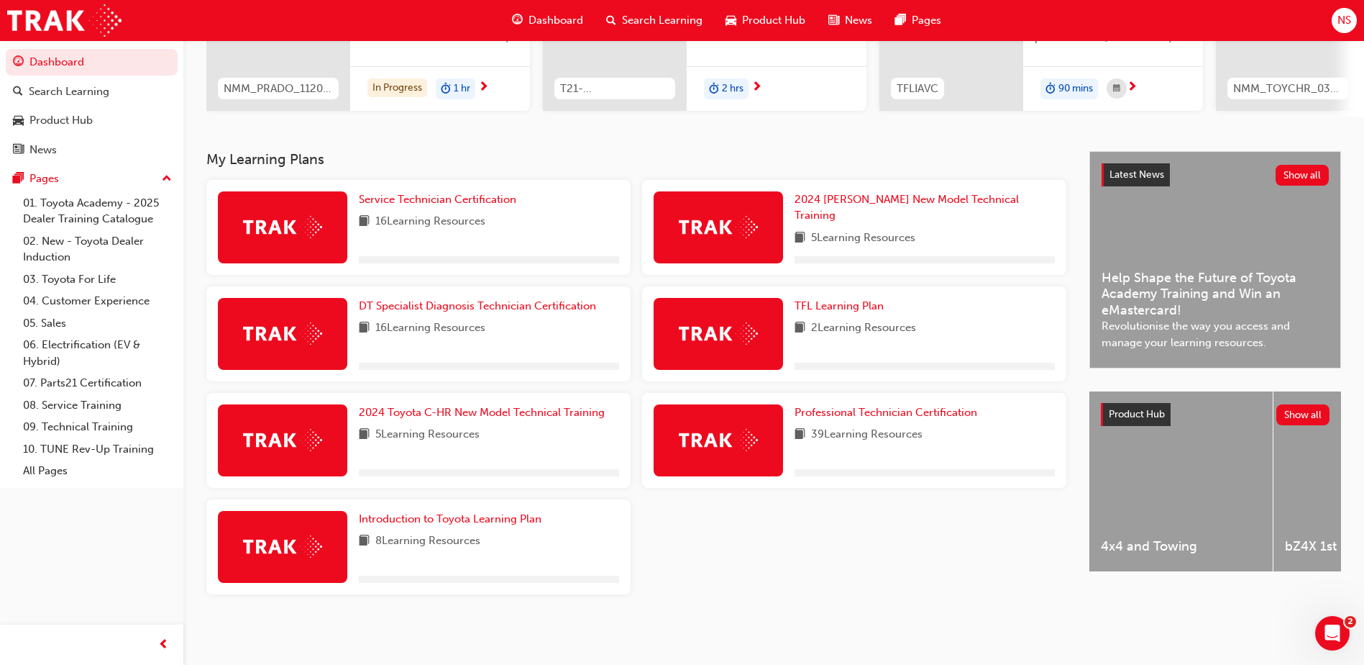
scroll to position [221, 0]
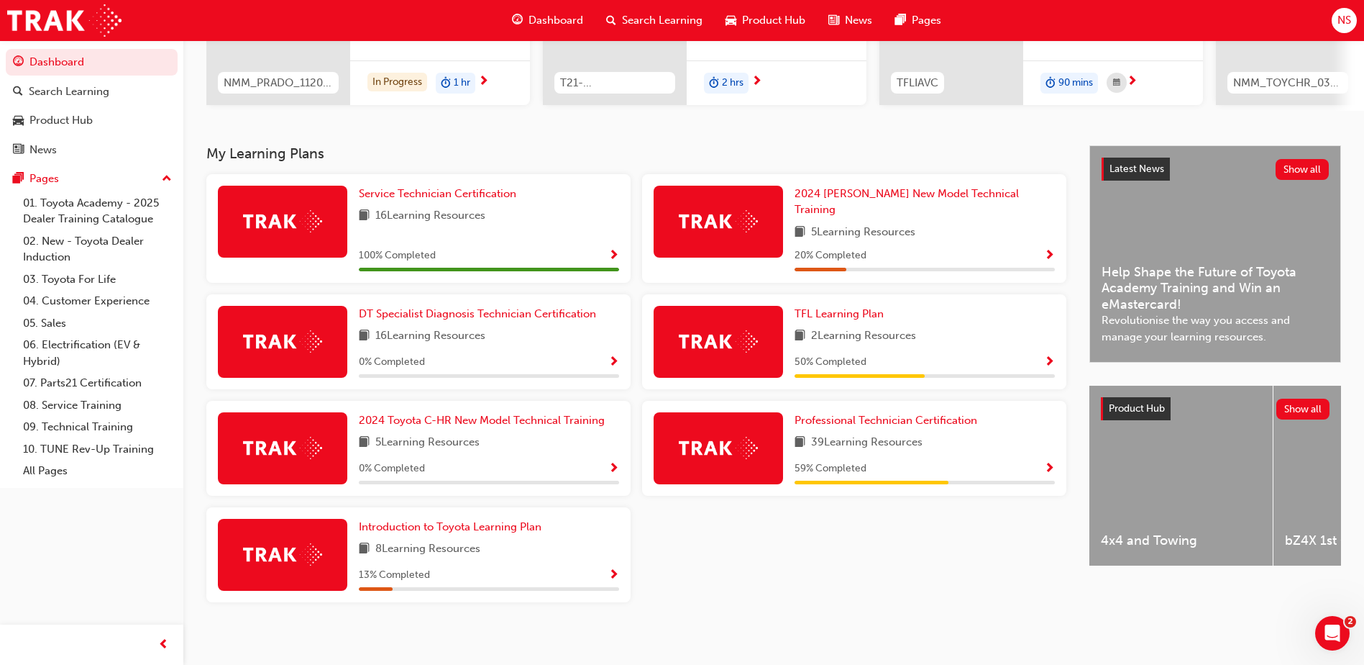
click at [466, 434] on span "5 Learning Resources" at bounding box center [427, 443] width 104 height 18
click at [468, 422] on div "2024 Toyota C-HR New Model Technical Training 5 Learning Resources 0 % Completed" at bounding box center [489, 448] width 260 height 72
click at [466, 414] on span "2024 Toyota C-HR New Model Technical Training" at bounding box center [482, 420] width 246 height 13
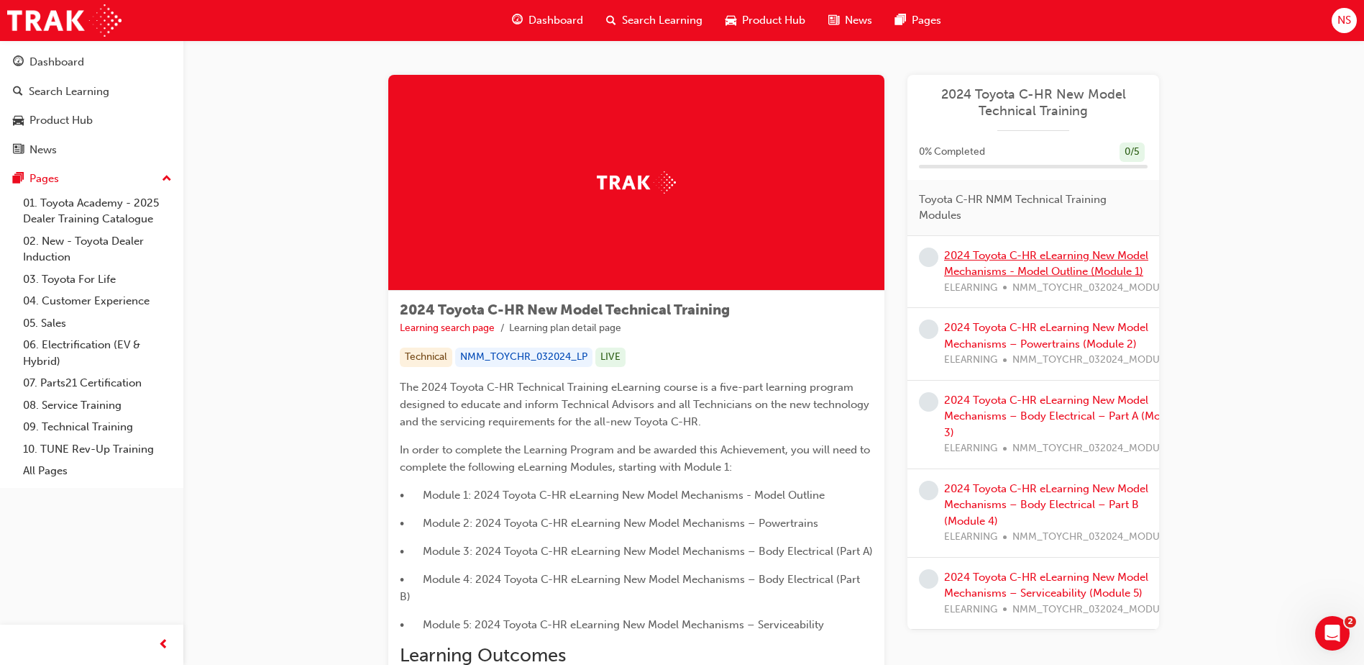
click at [1024, 250] on link "2024 Toyota C-HR eLearning New Model Mechanisms - Model Outline (Module 1)" at bounding box center [1046, 263] width 204 height 29
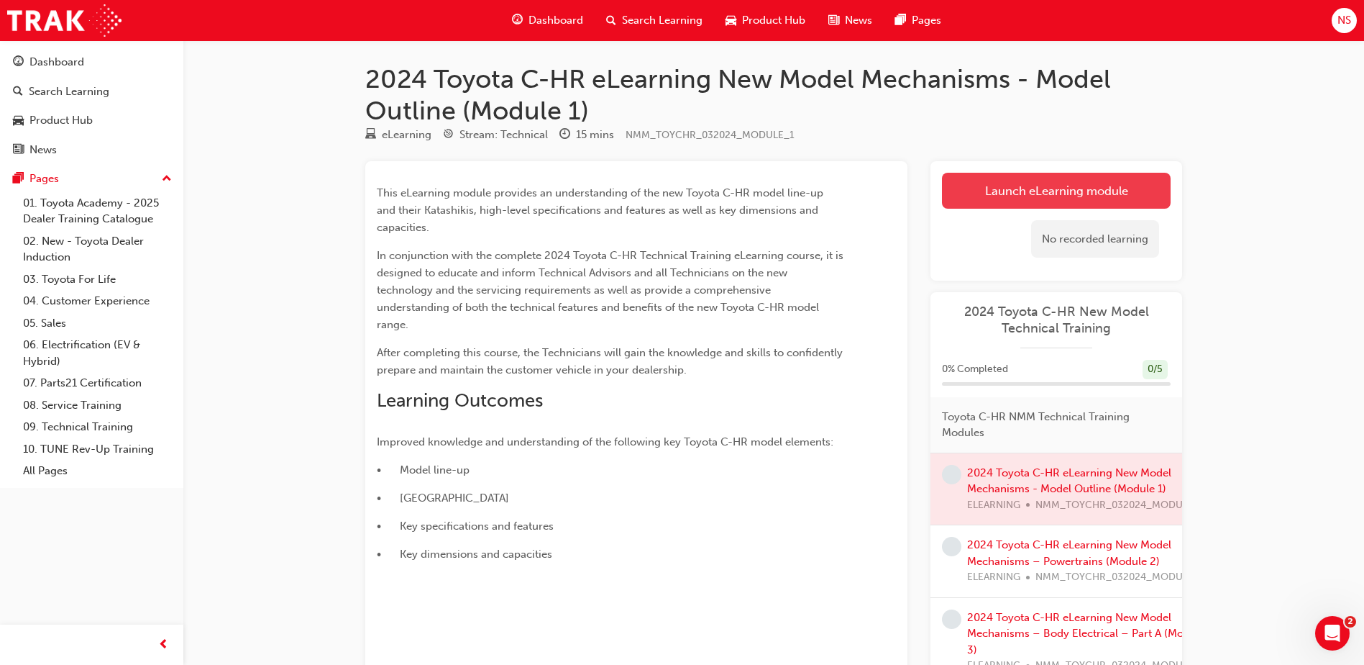
click at [1073, 182] on link "Launch eLearning module" at bounding box center [1056, 191] width 229 height 36
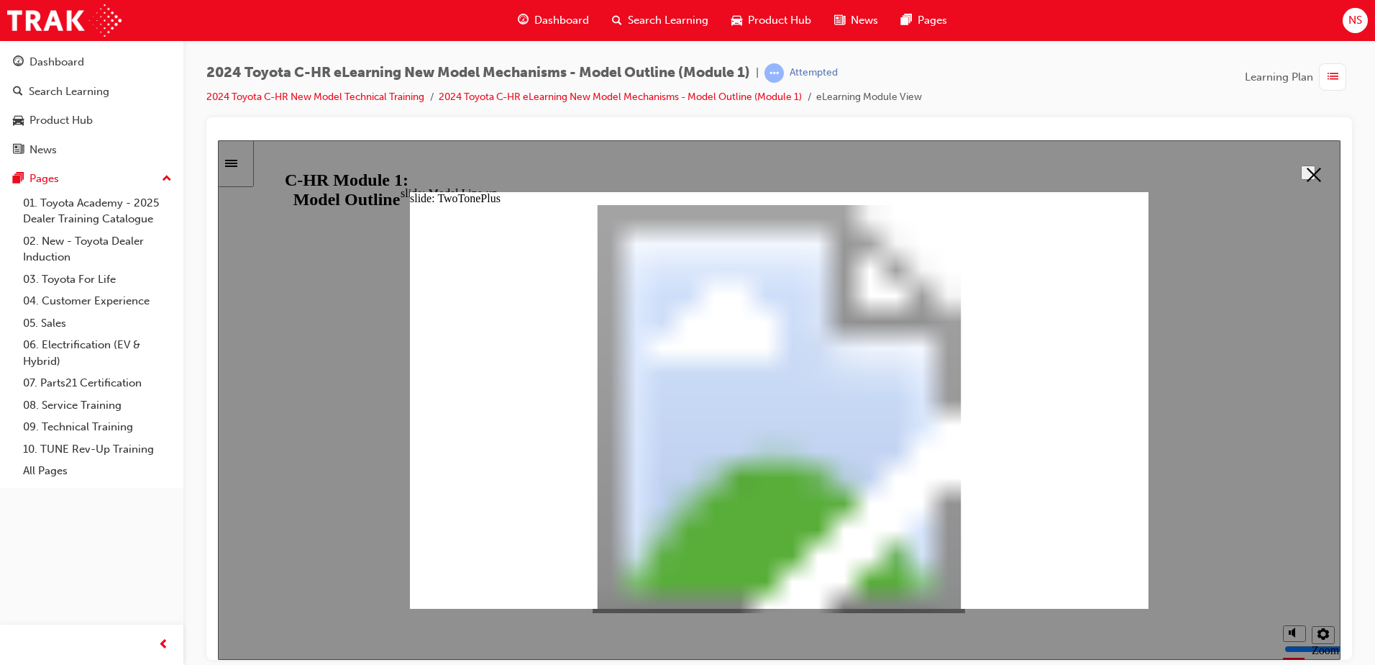
click at [1316, 170] on button "Close" at bounding box center [1308, 172] width 14 height 14
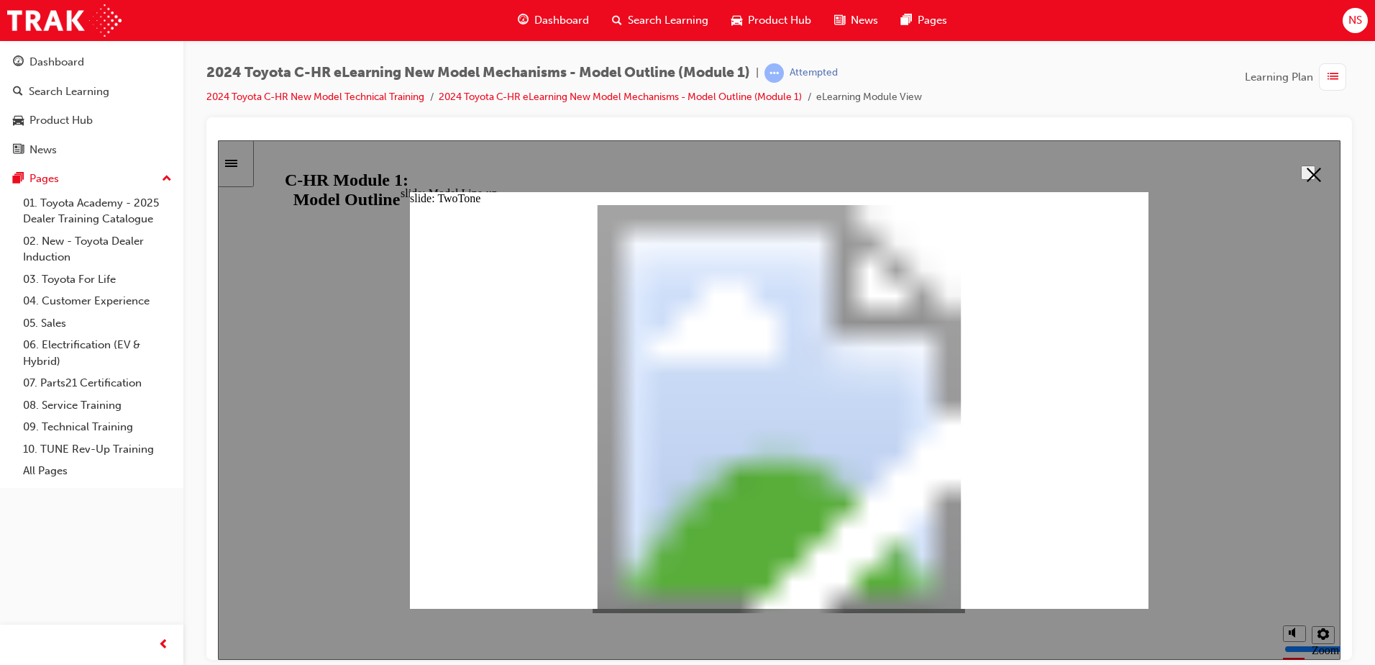
click at [1312, 174] on polygon "Close" at bounding box center [1314, 174] width 14 height 14
